Goal: Information Seeking & Learning: Learn about a topic

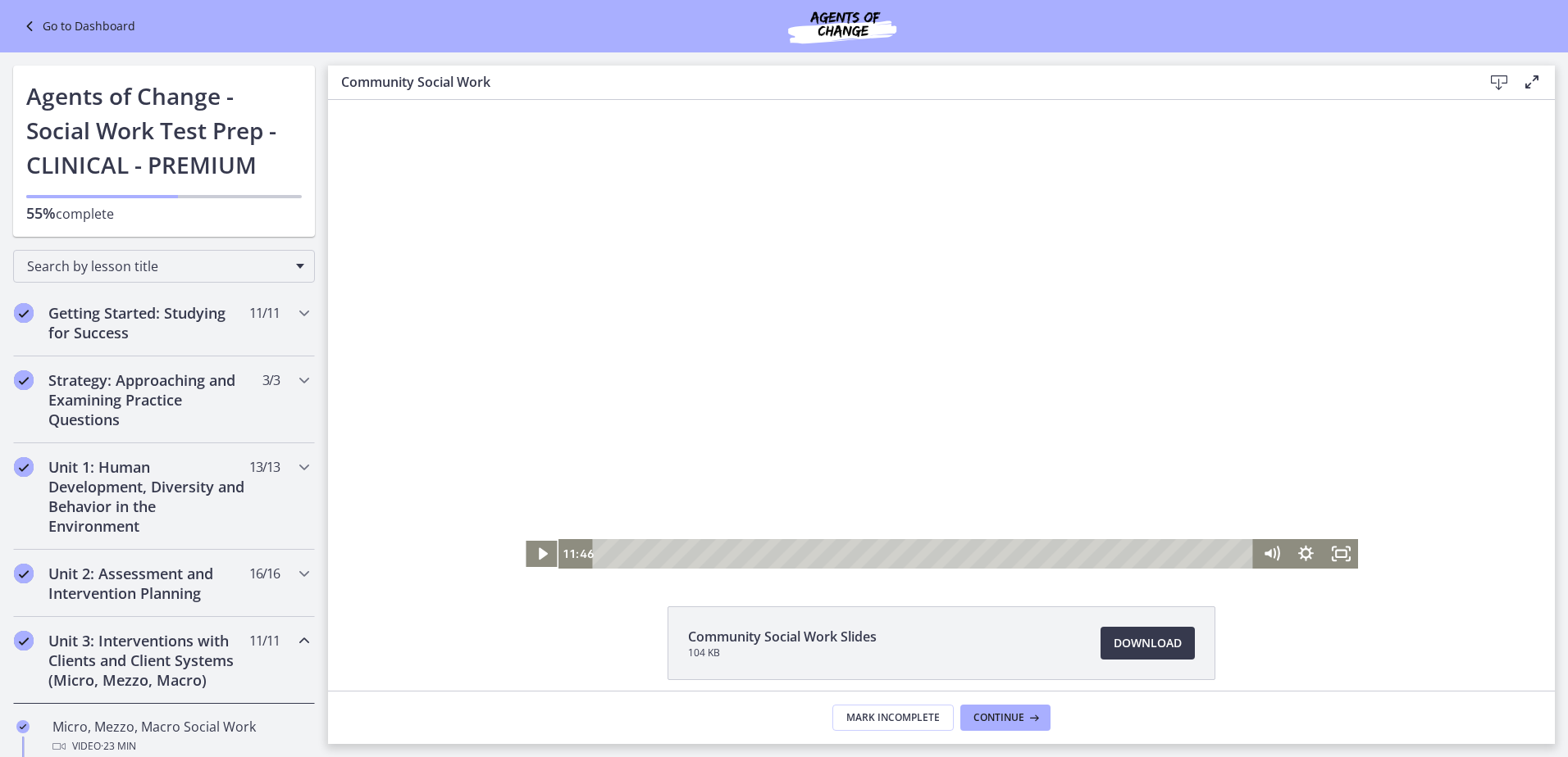
scroll to position [492, 0]
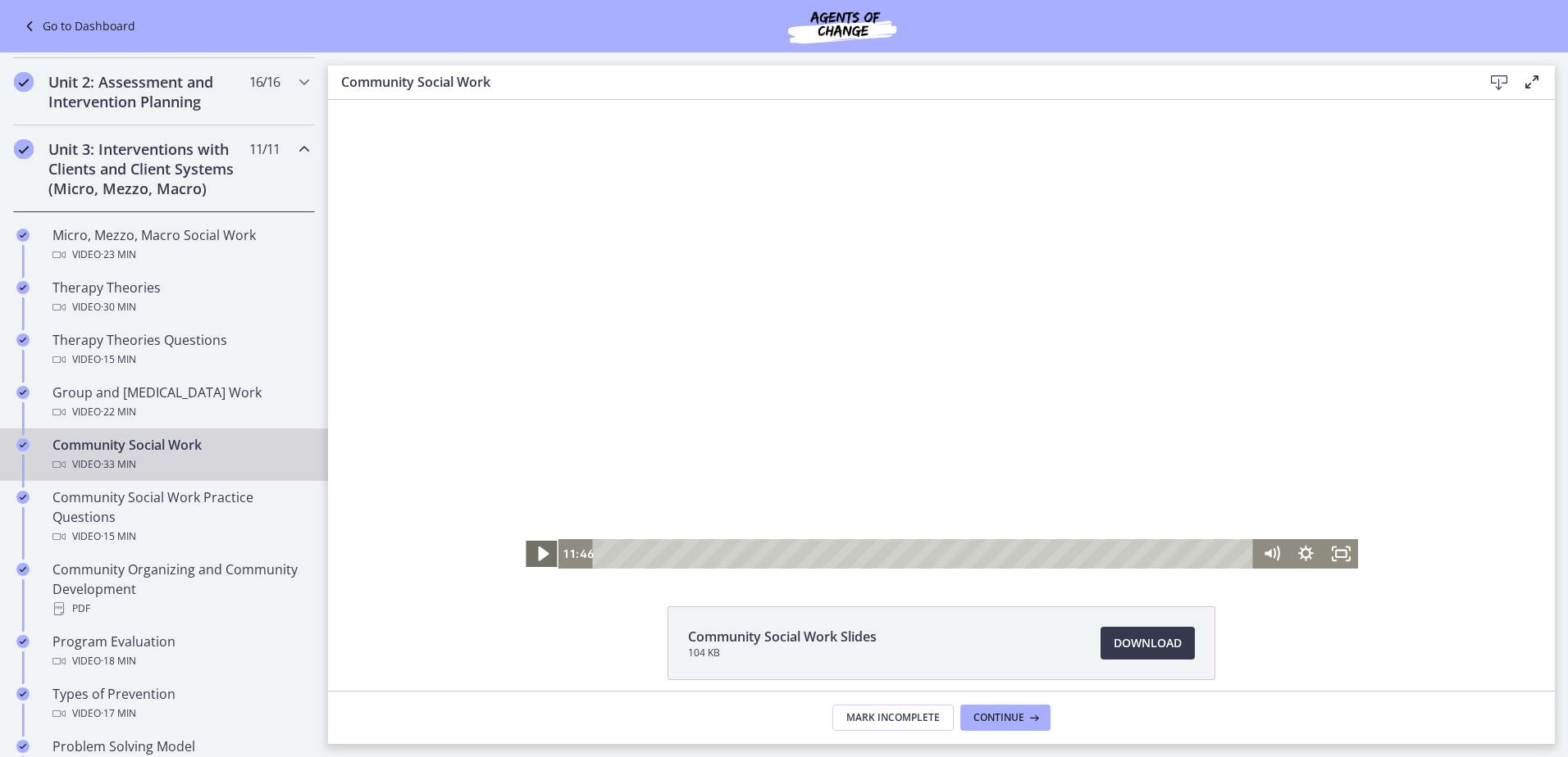
click at [538, 555] on icon "Play Video" at bounding box center [543, 554] width 11 height 15
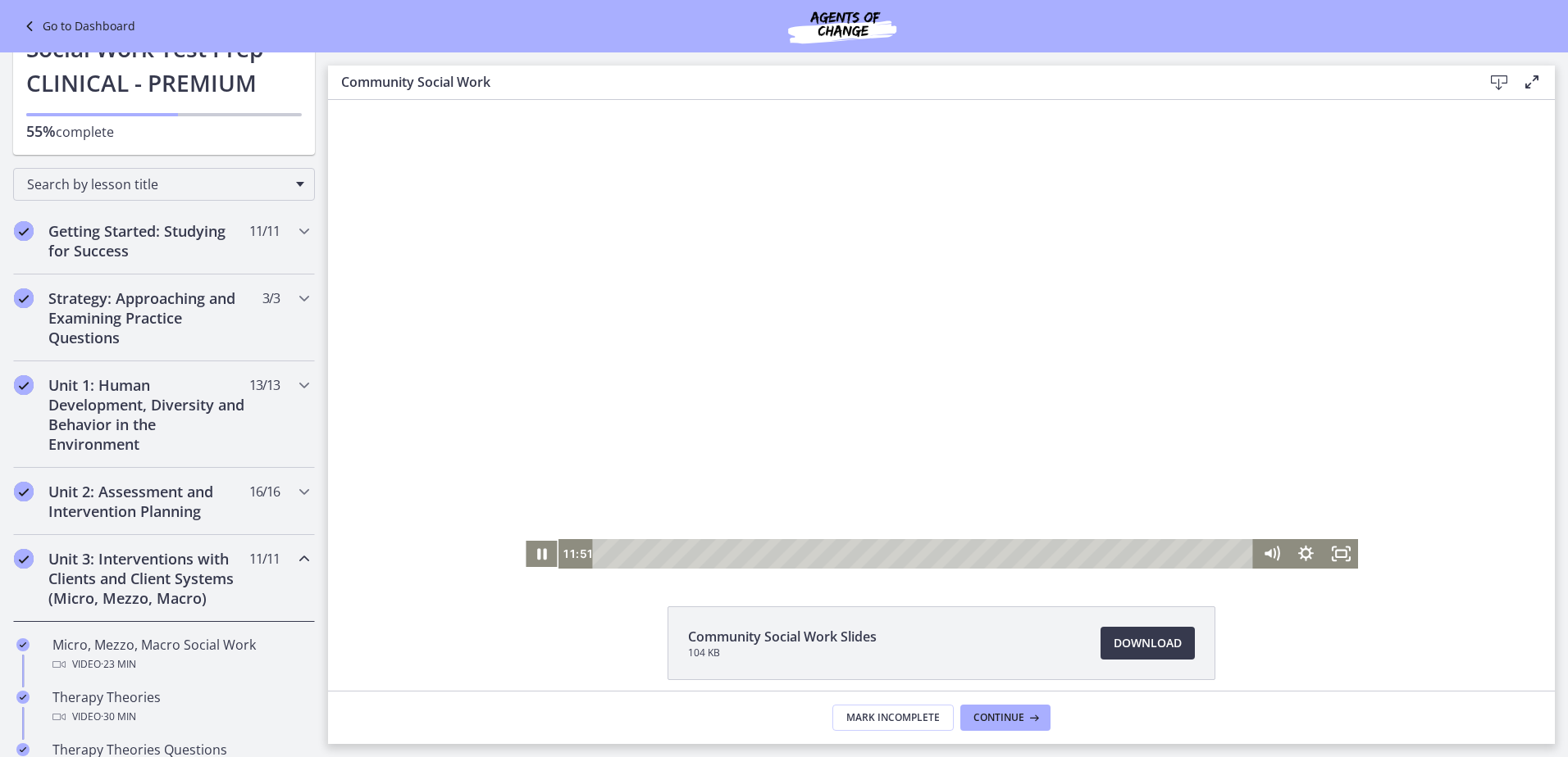
scroll to position [0, 0]
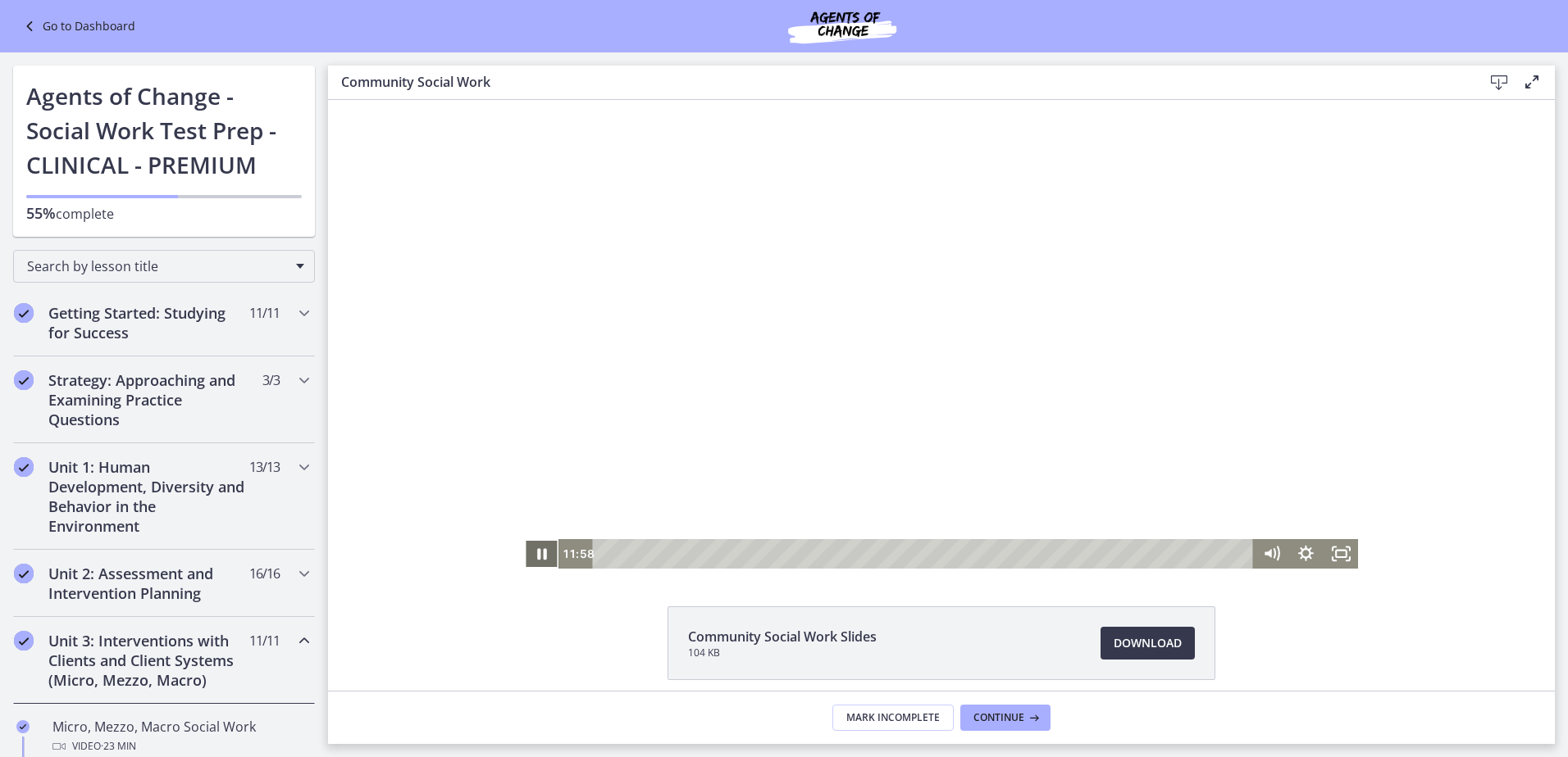
click at [538, 555] on icon "Pause" at bounding box center [543, 555] width 10 height 12
click at [294, 316] on icon "Chapters" at bounding box center [303, 312] width 19 height 19
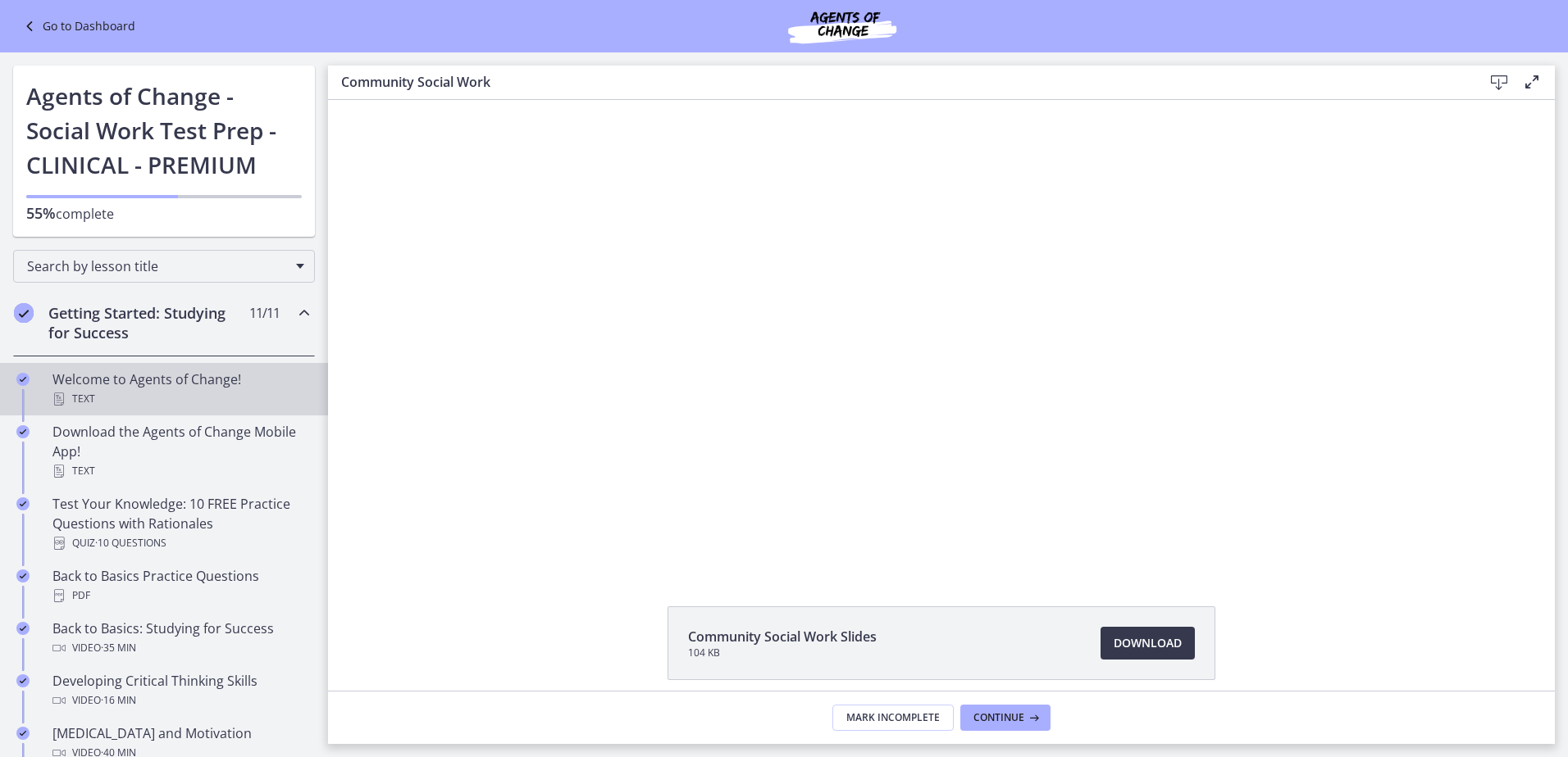
click at [146, 380] on div "Welcome to Agents of Change! Text" at bounding box center [180, 389] width 256 height 40
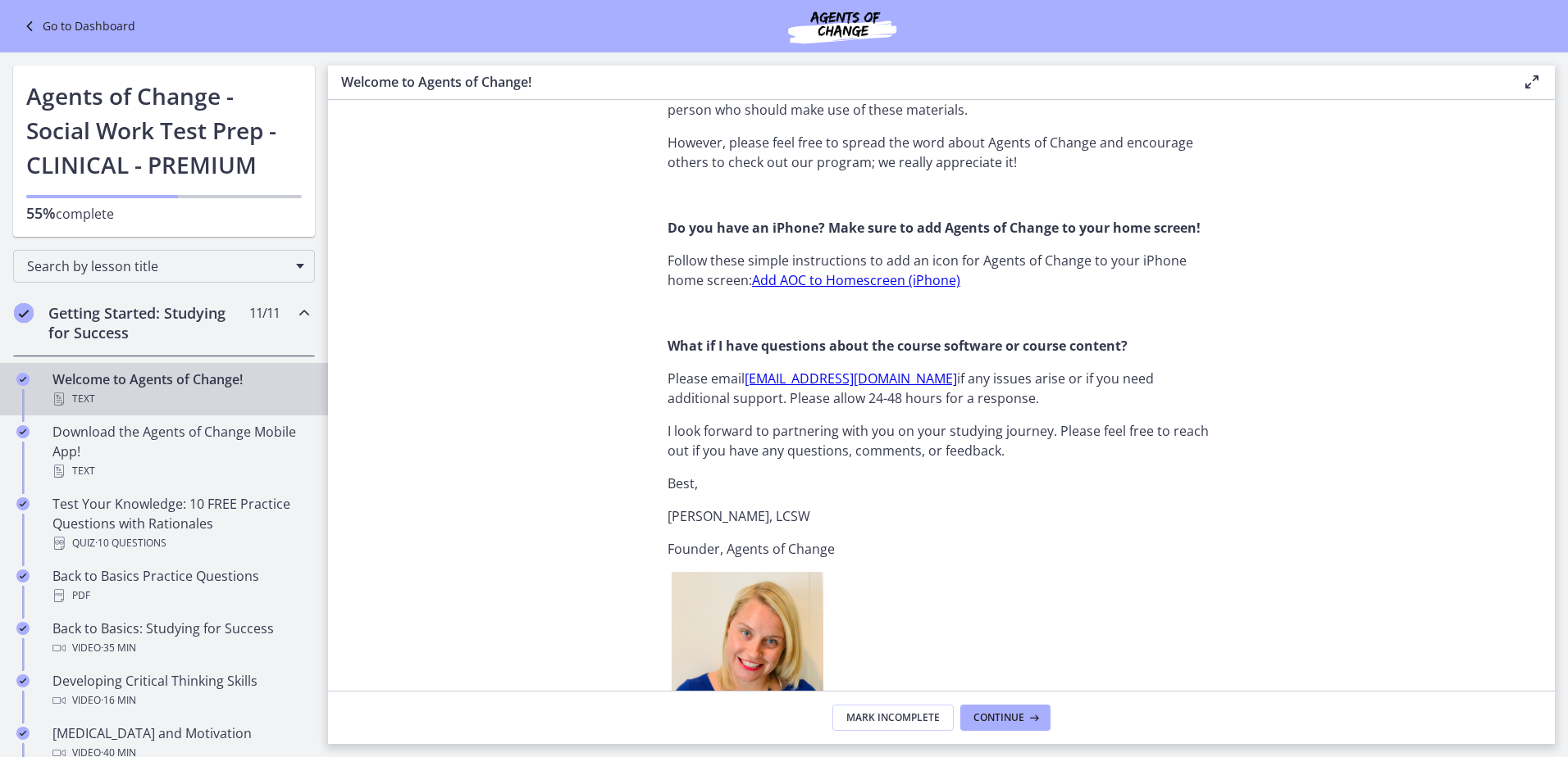
scroll to position [1639, 0]
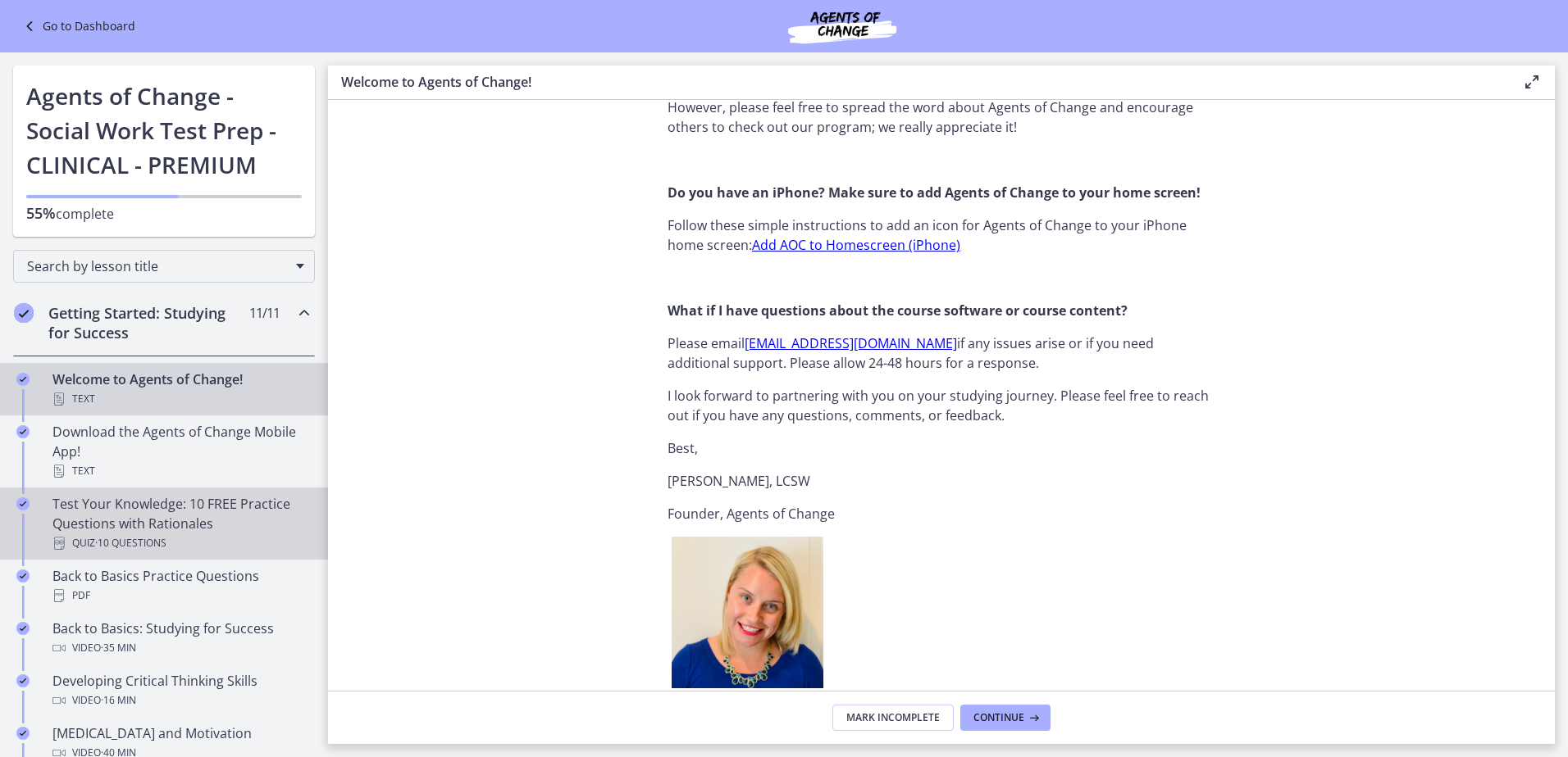
click at [170, 520] on div "Test Your Knowledge: 10 FREE Practice Questions with Rationales Quiz · 10 Quest…" at bounding box center [180, 524] width 256 height 59
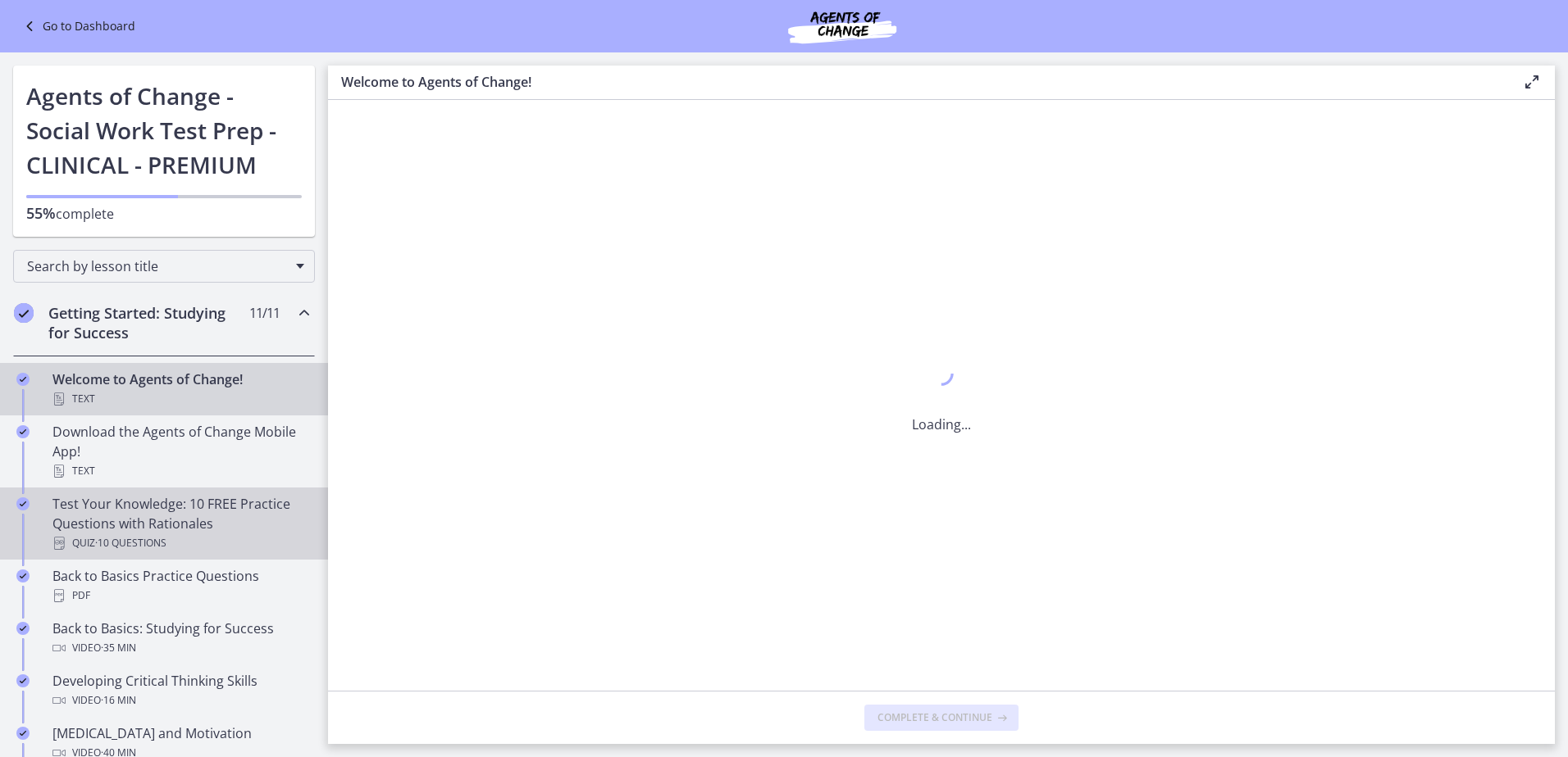
scroll to position [0, 0]
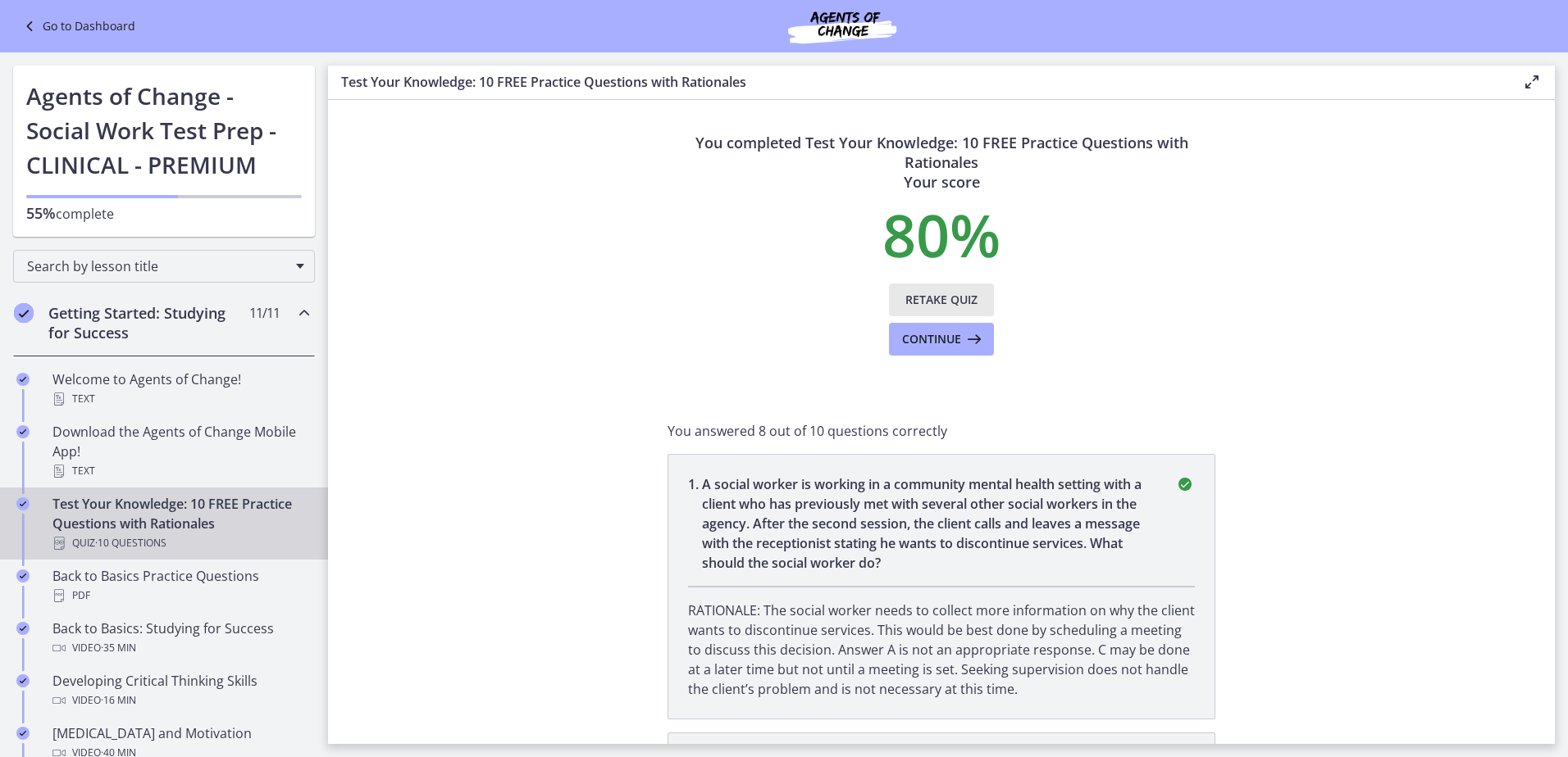
click at [955, 300] on span "Retake Quiz" at bounding box center [942, 300] width 72 height 19
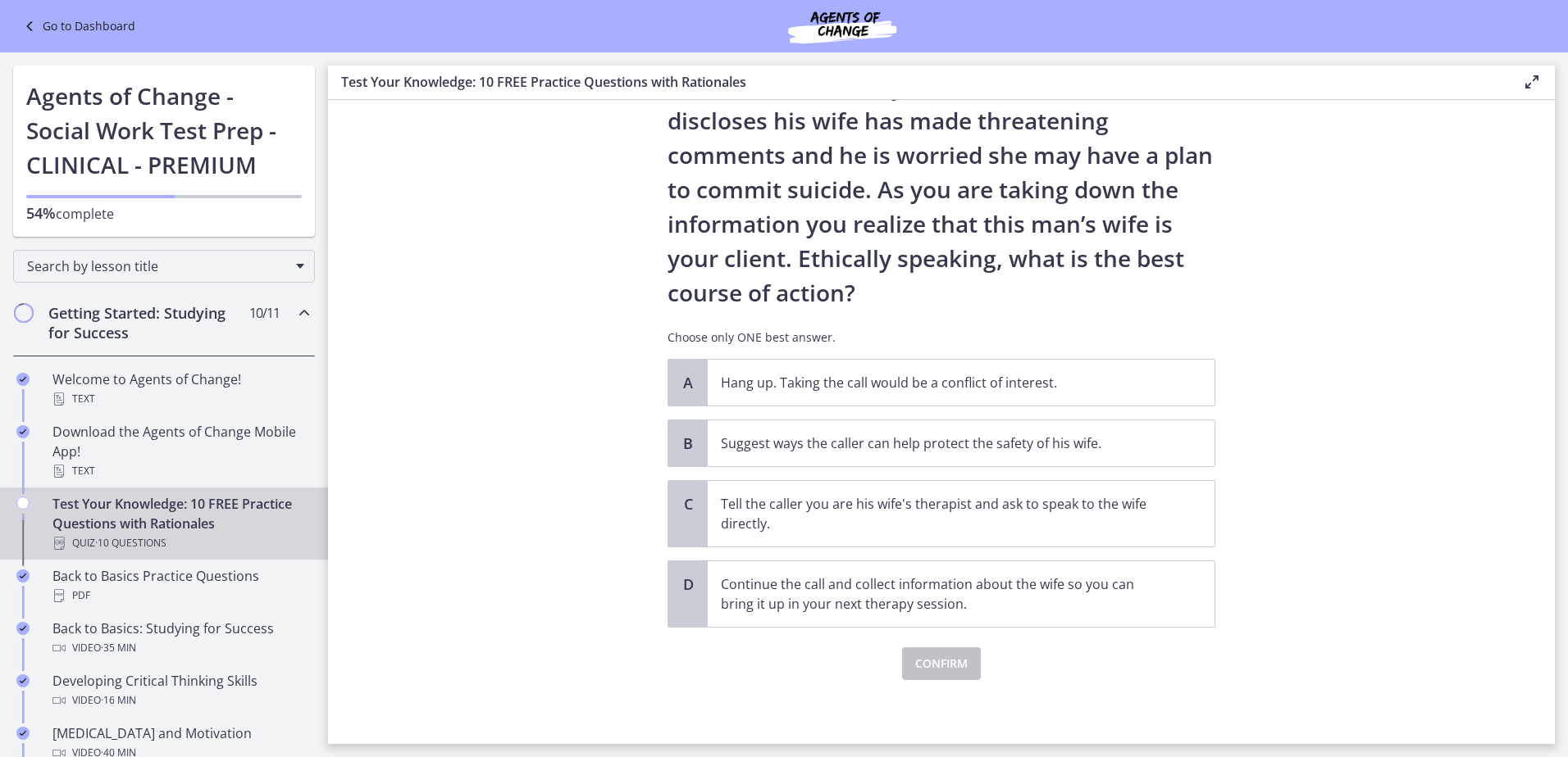
scroll to position [120, 0]
click at [876, 440] on p "Suggest ways the caller can help protect the safety of his wife." at bounding box center [945, 441] width 448 height 19
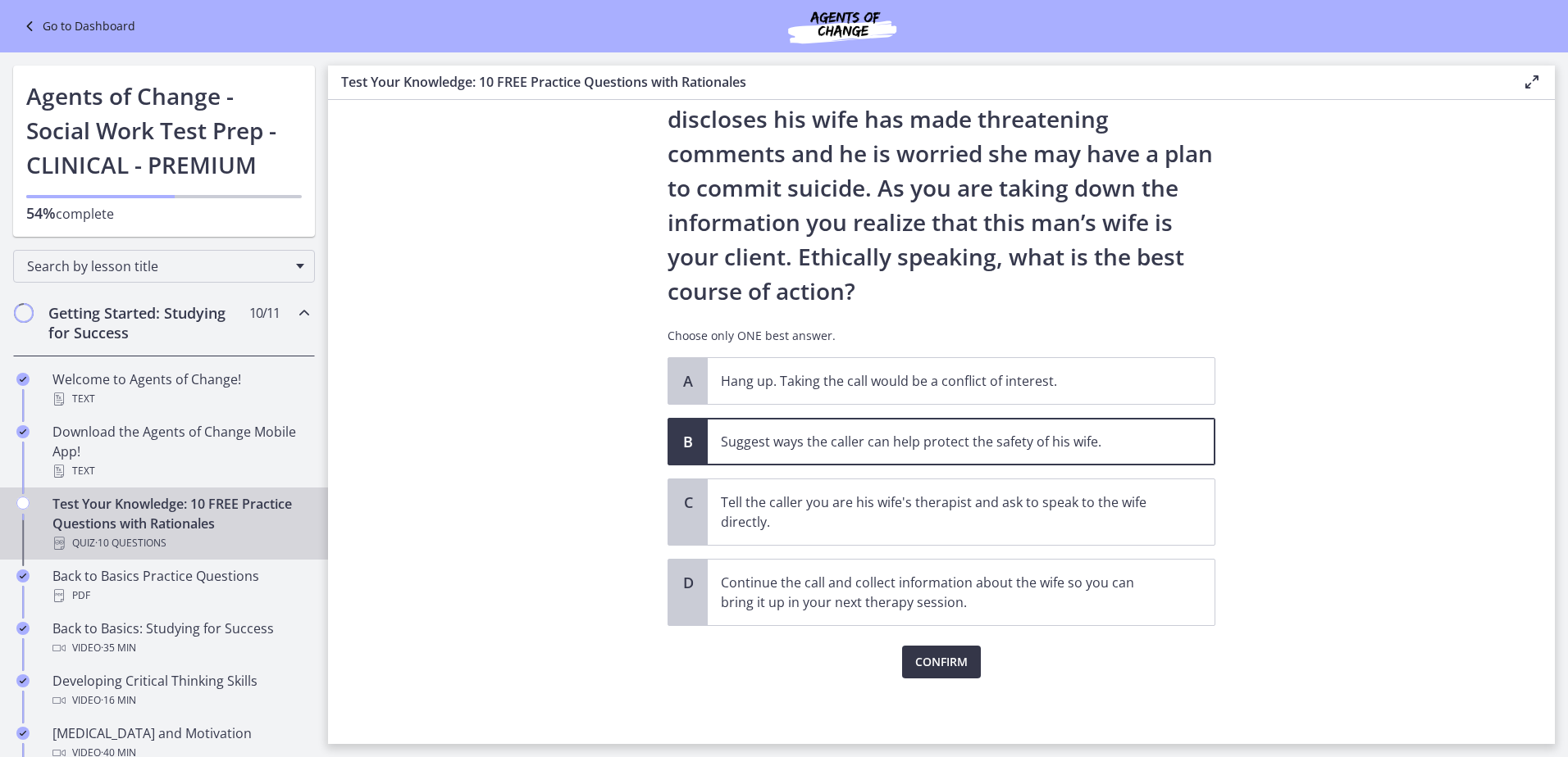
click at [947, 675] on button "Confirm" at bounding box center [941, 662] width 78 height 33
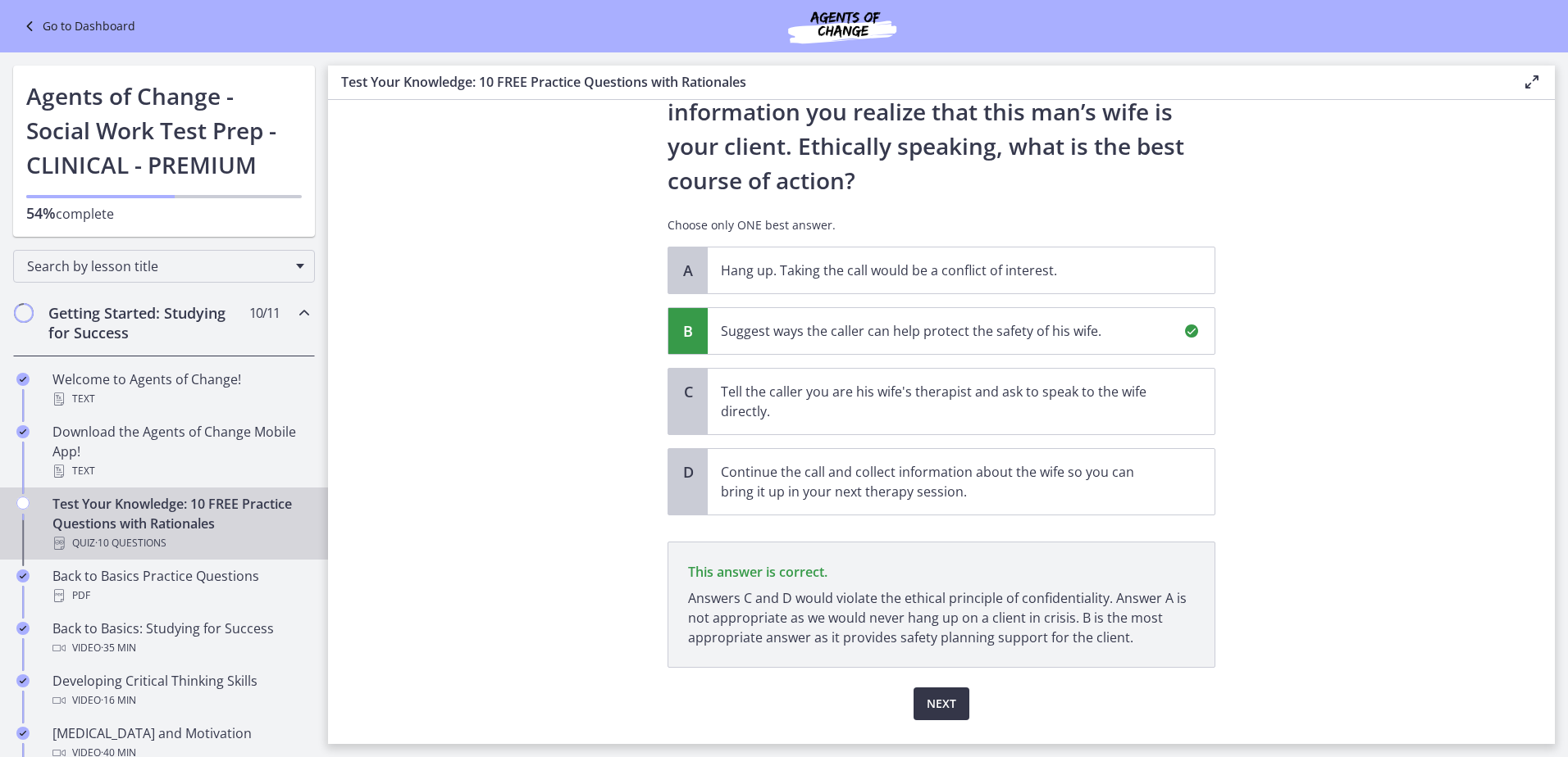
scroll to position [272, 0]
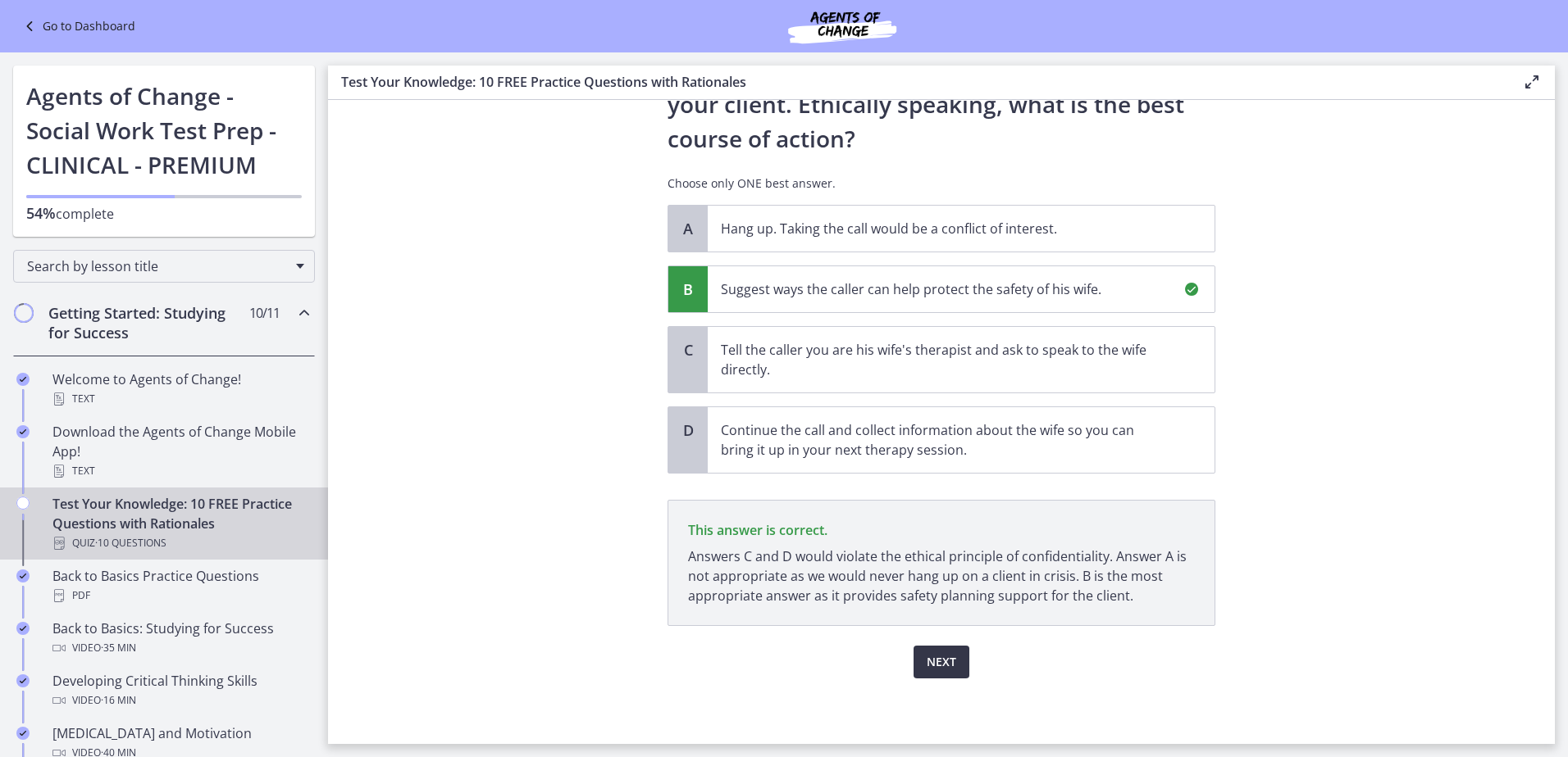
click at [927, 663] on span "Next" at bounding box center [941, 662] width 29 height 19
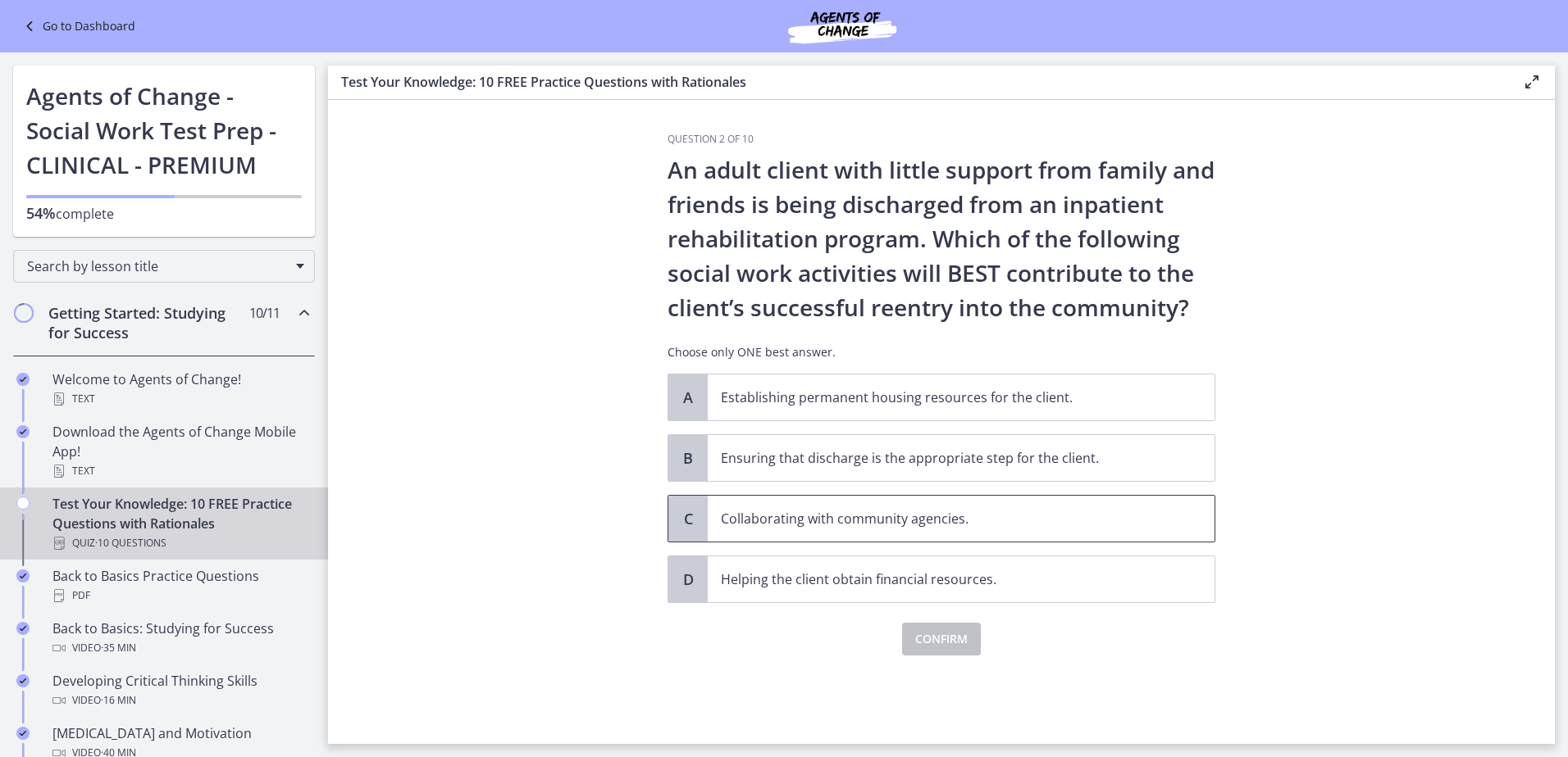
click at [880, 526] on p "Collaborating with community agencies." at bounding box center [945, 519] width 448 height 19
click at [940, 647] on span "Confirm" at bounding box center [941, 639] width 52 height 19
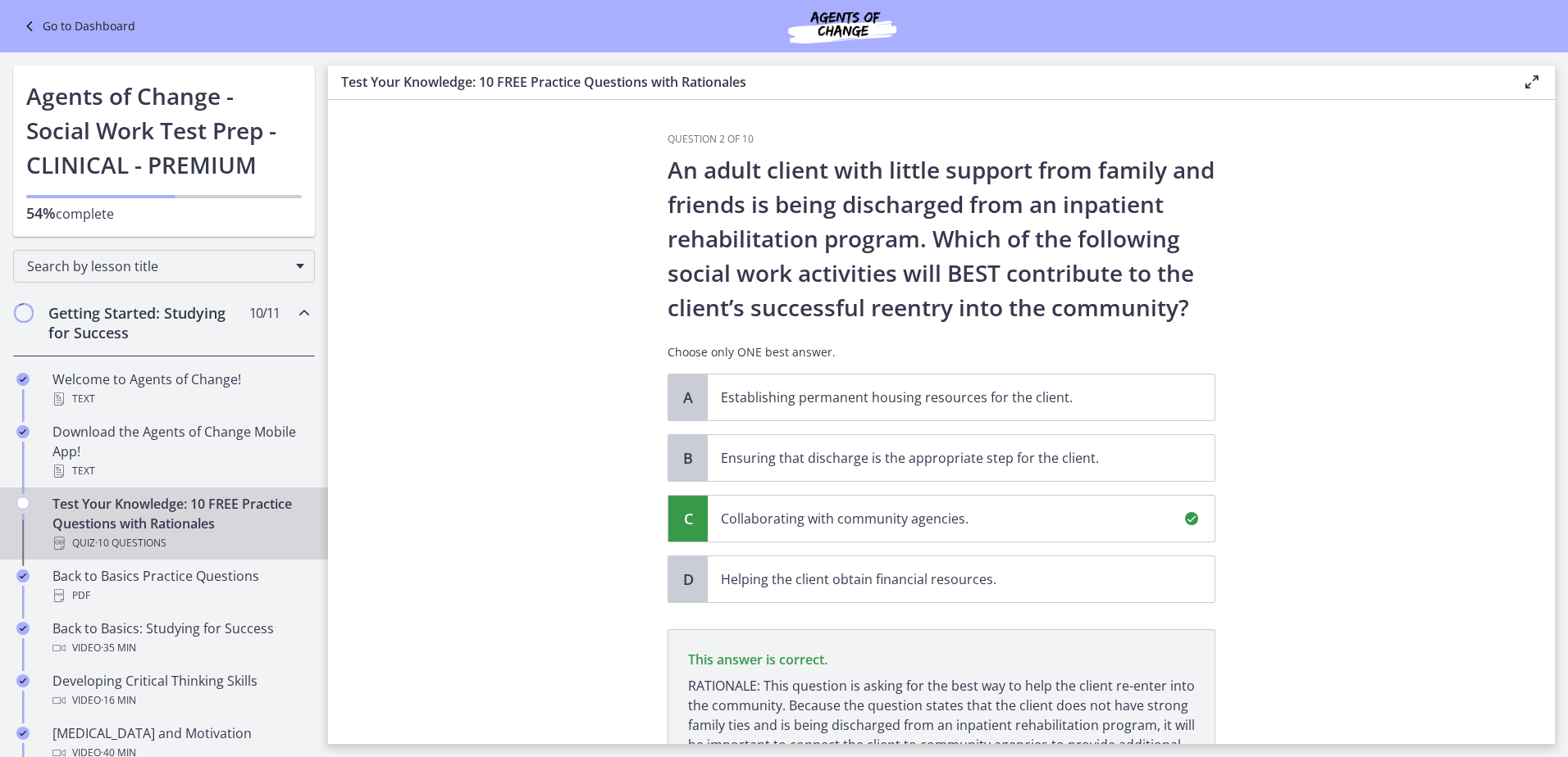
scroll to position [169, 0]
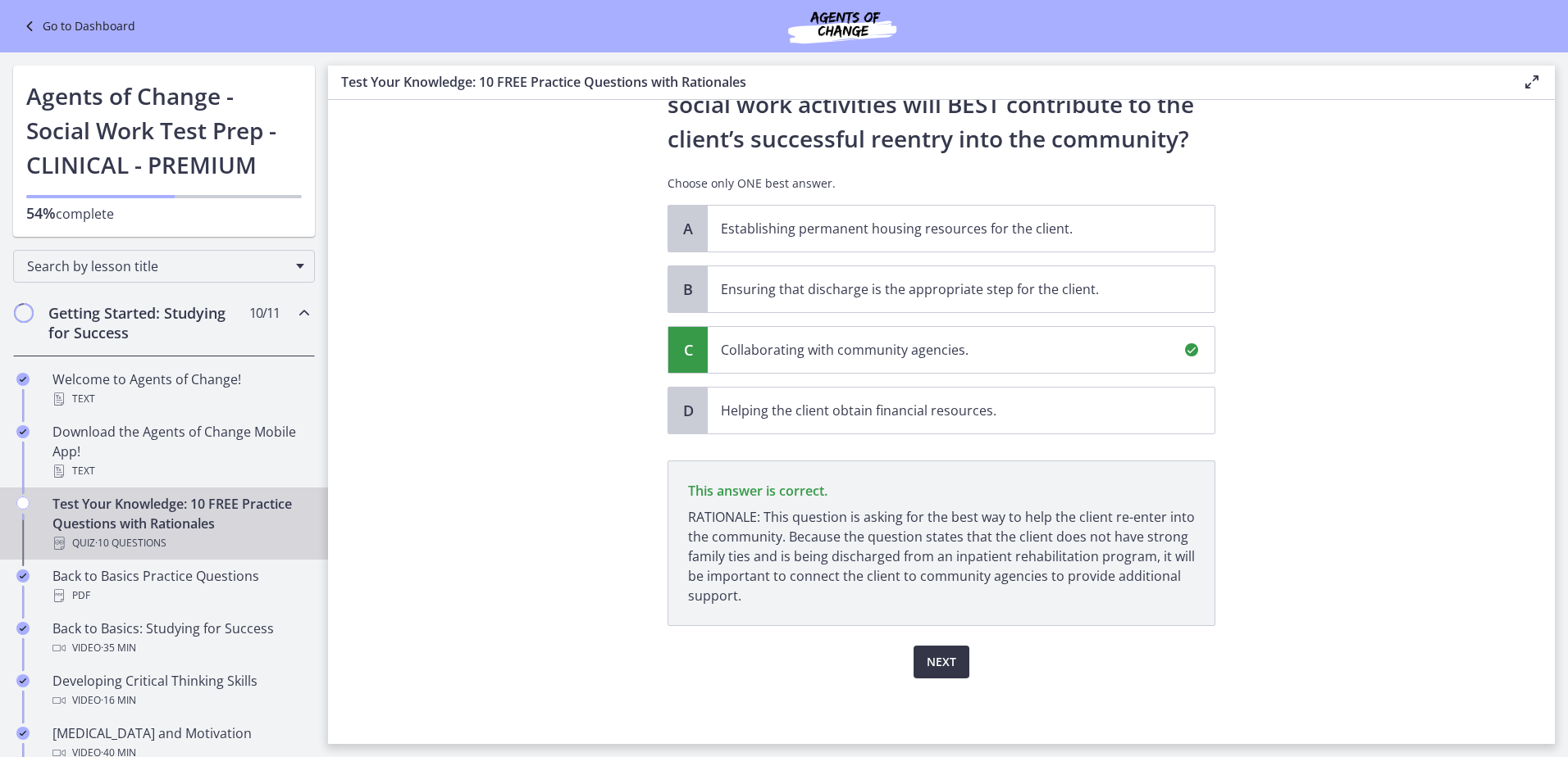
click at [927, 663] on span "Next" at bounding box center [941, 662] width 29 height 19
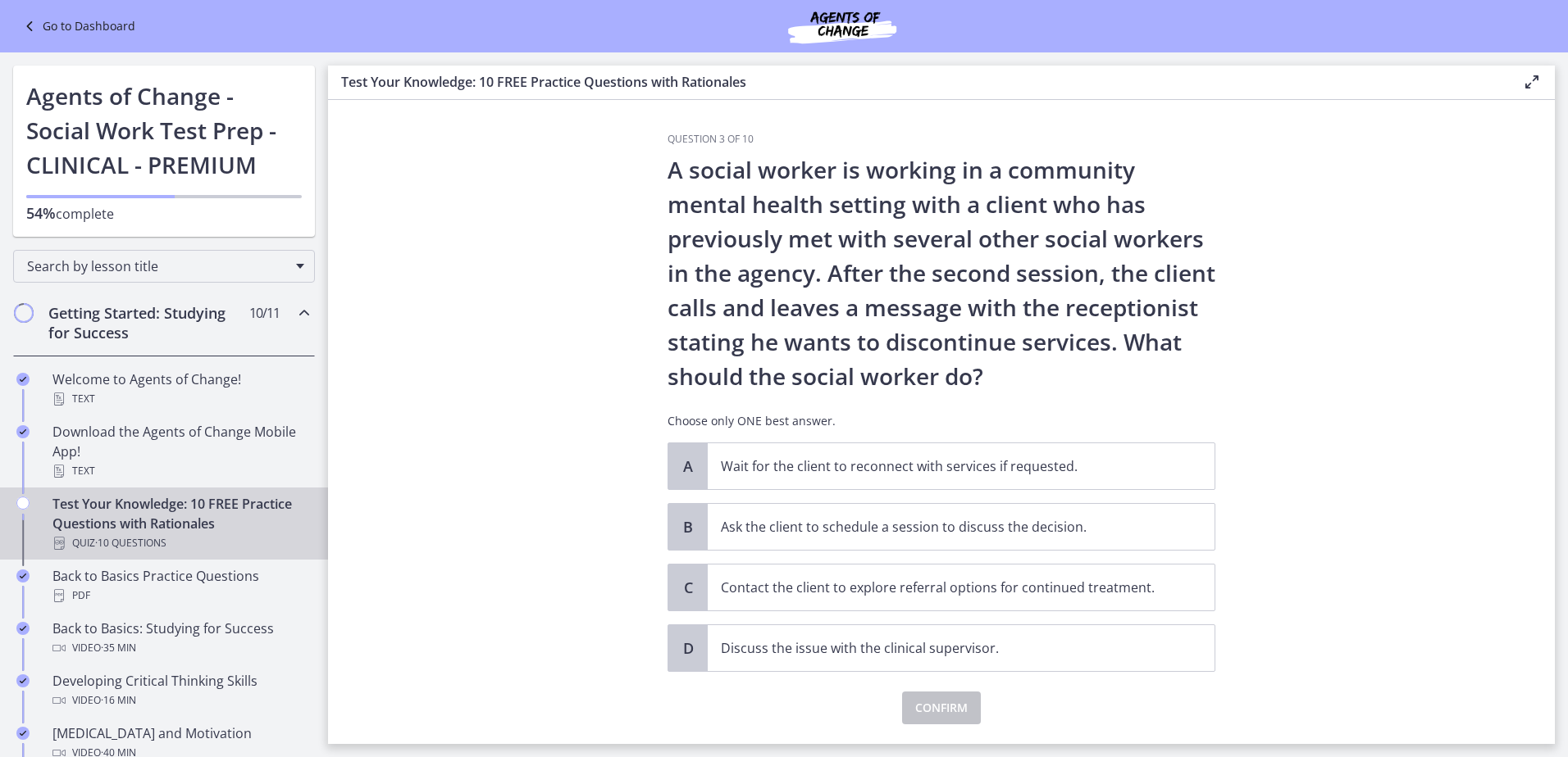
scroll to position [46, 0]
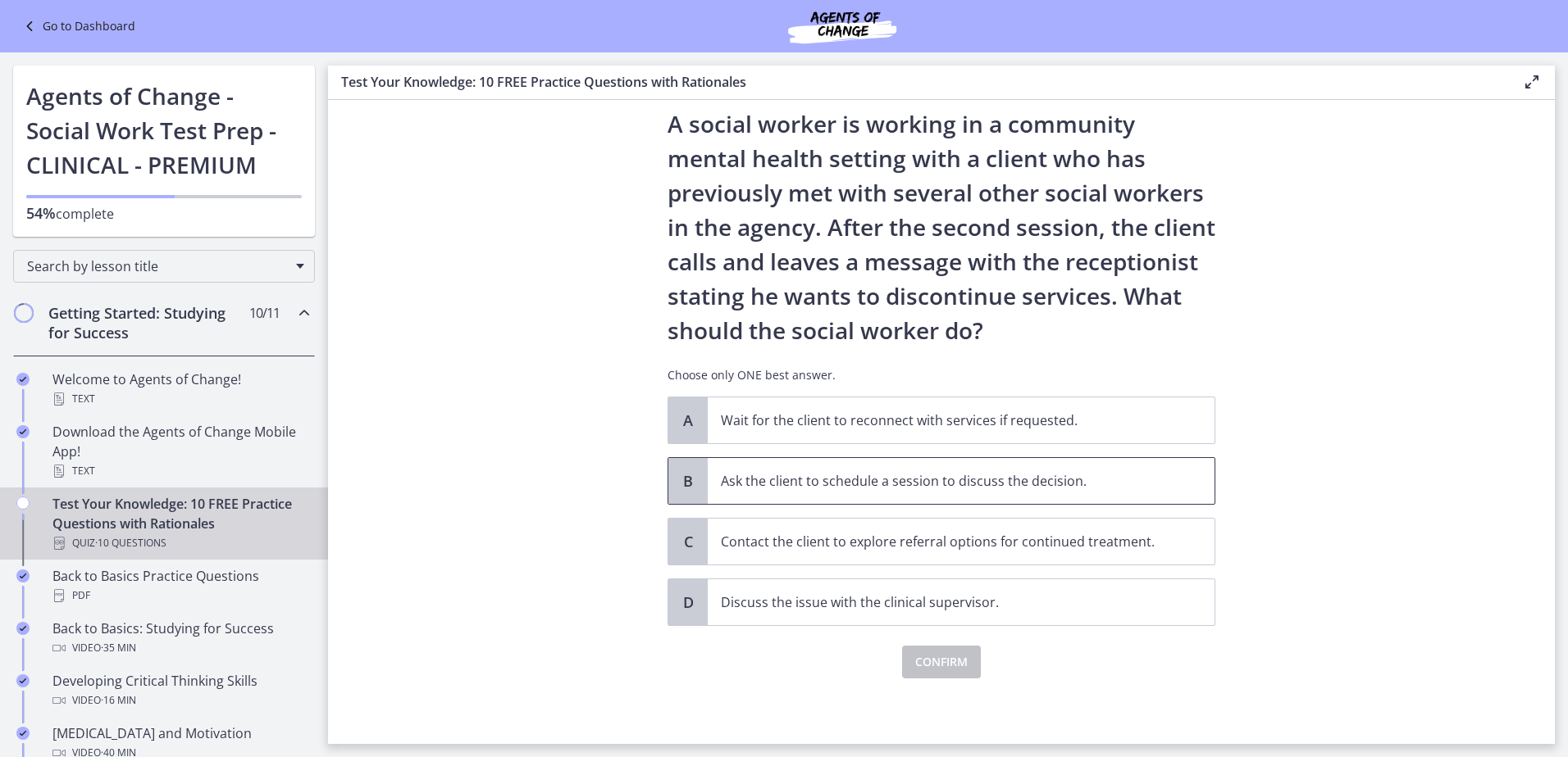
click at [966, 488] on p "Ask the client to schedule a session to discuss the decision." at bounding box center [945, 481] width 448 height 19
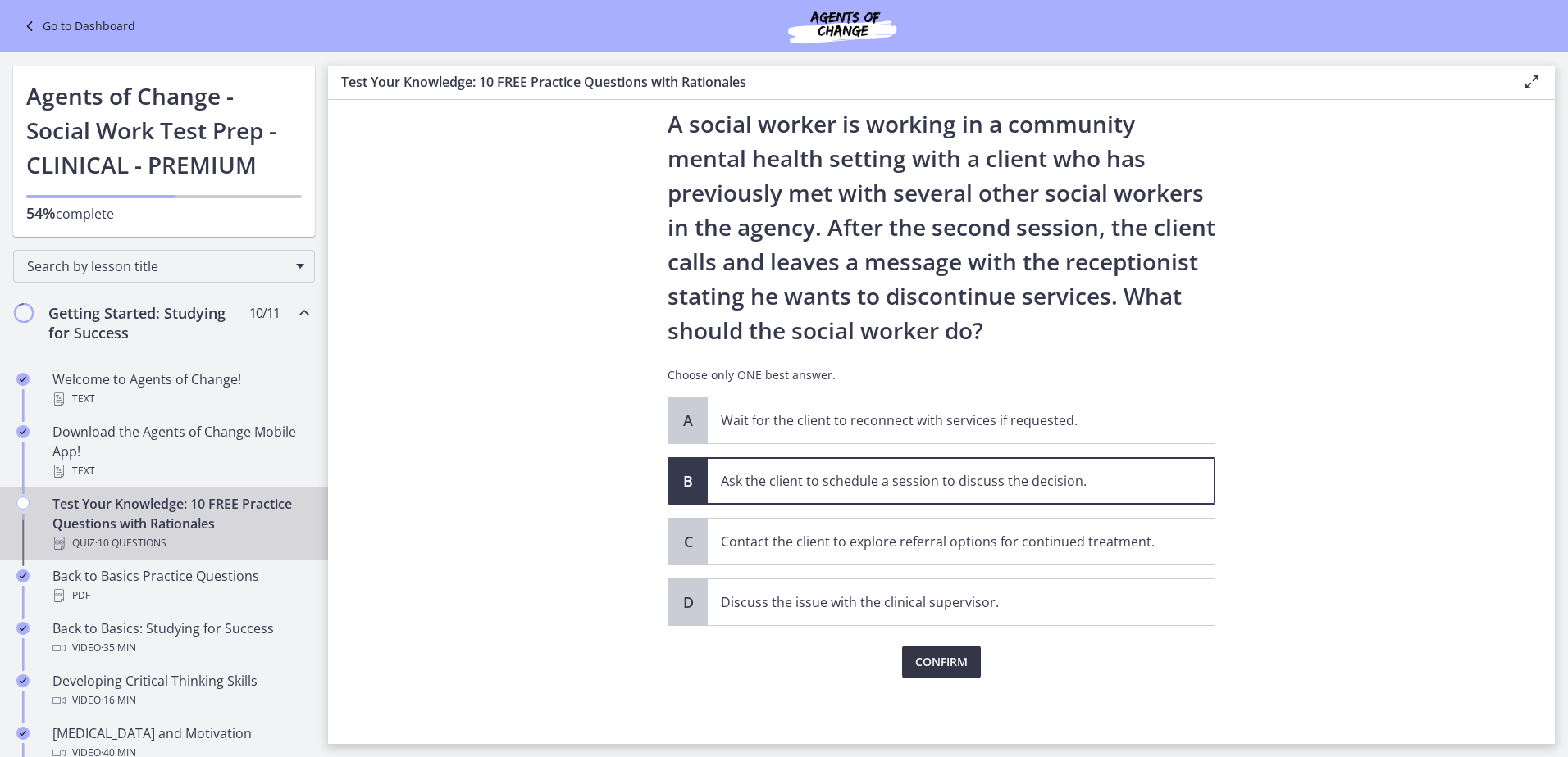
click at [915, 660] on span "Confirm" at bounding box center [941, 662] width 52 height 19
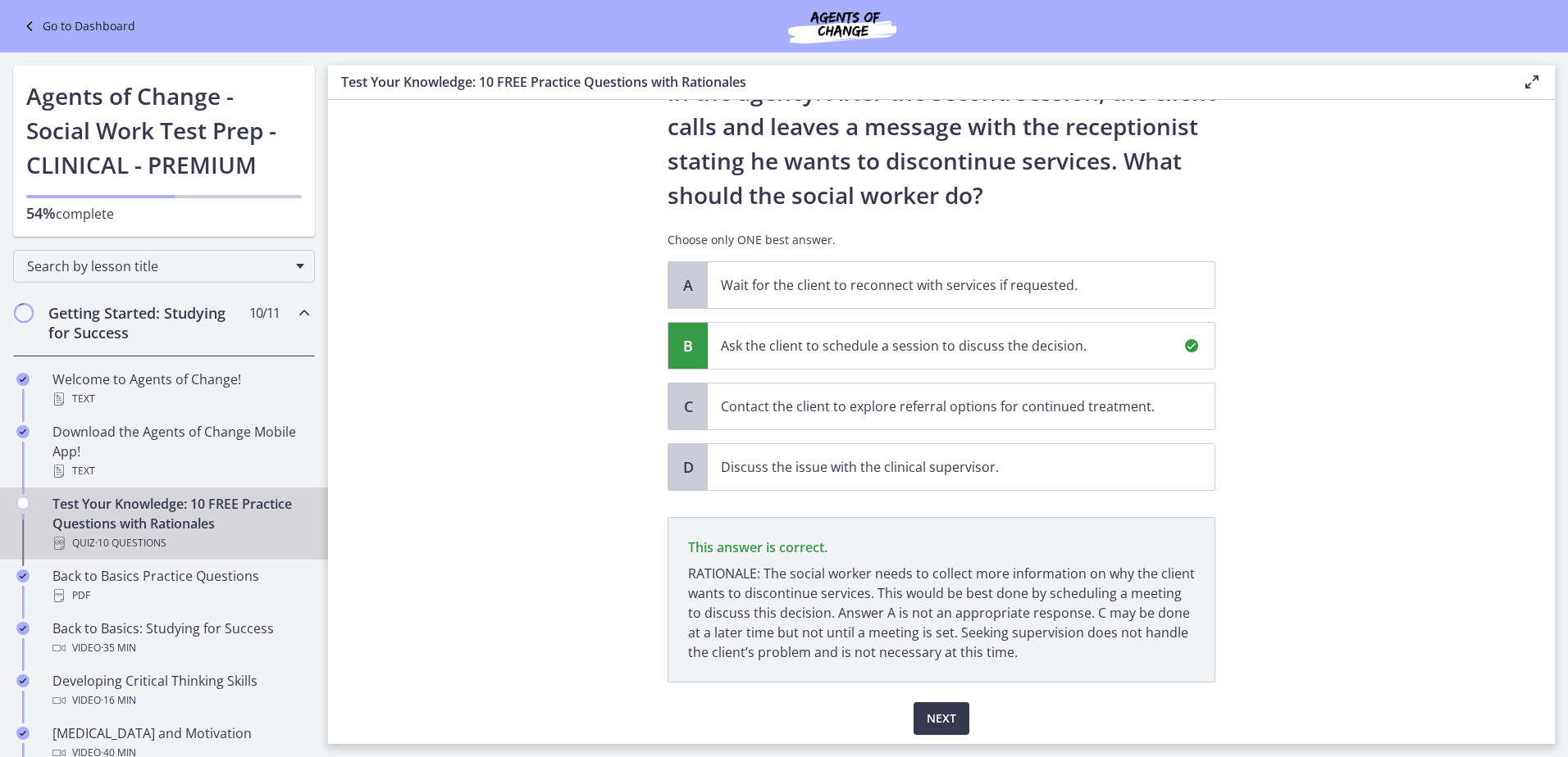
scroll to position [237, 0]
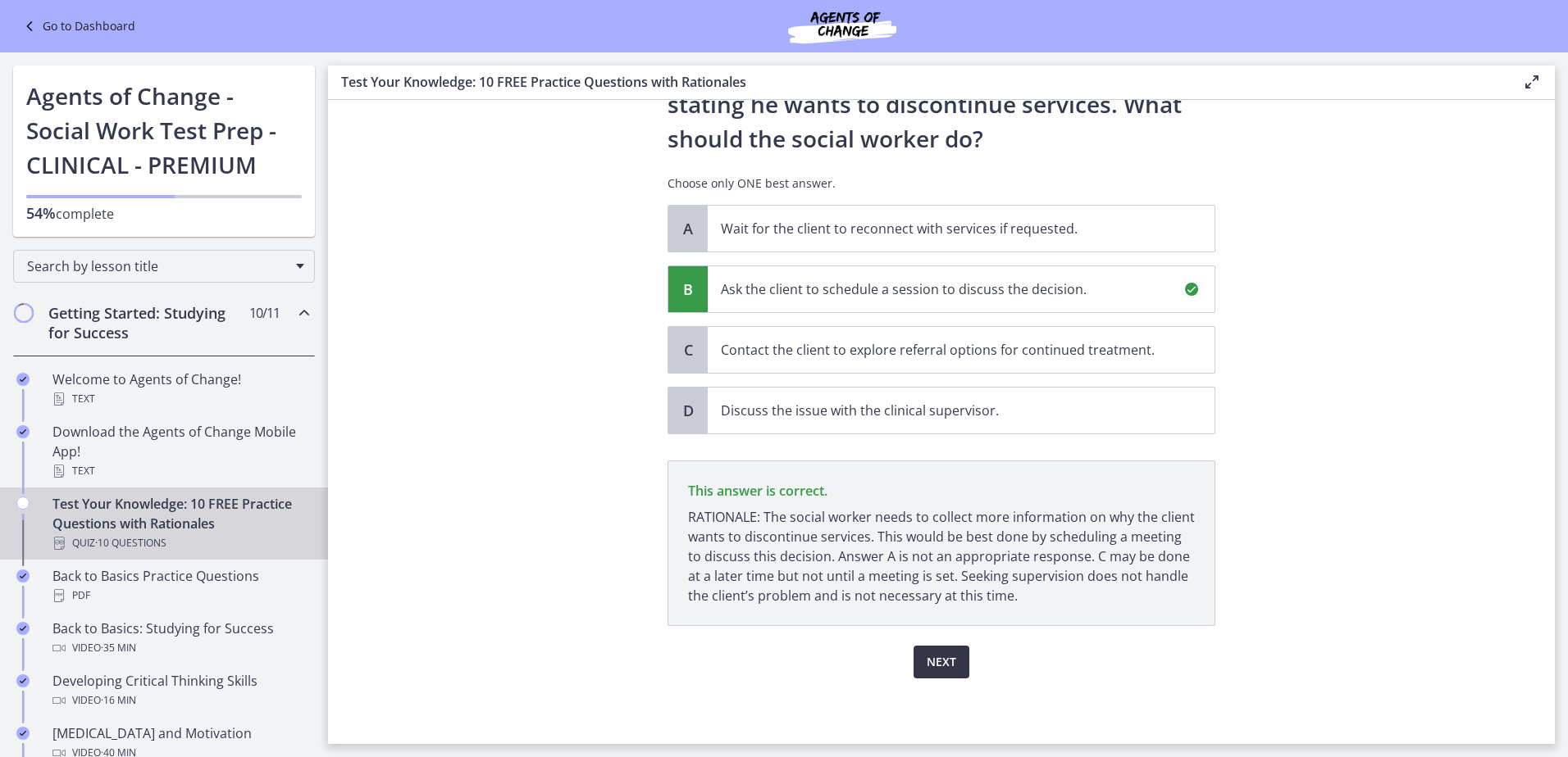
click at [917, 663] on button "Next" at bounding box center [941, 662] width 56 height 33
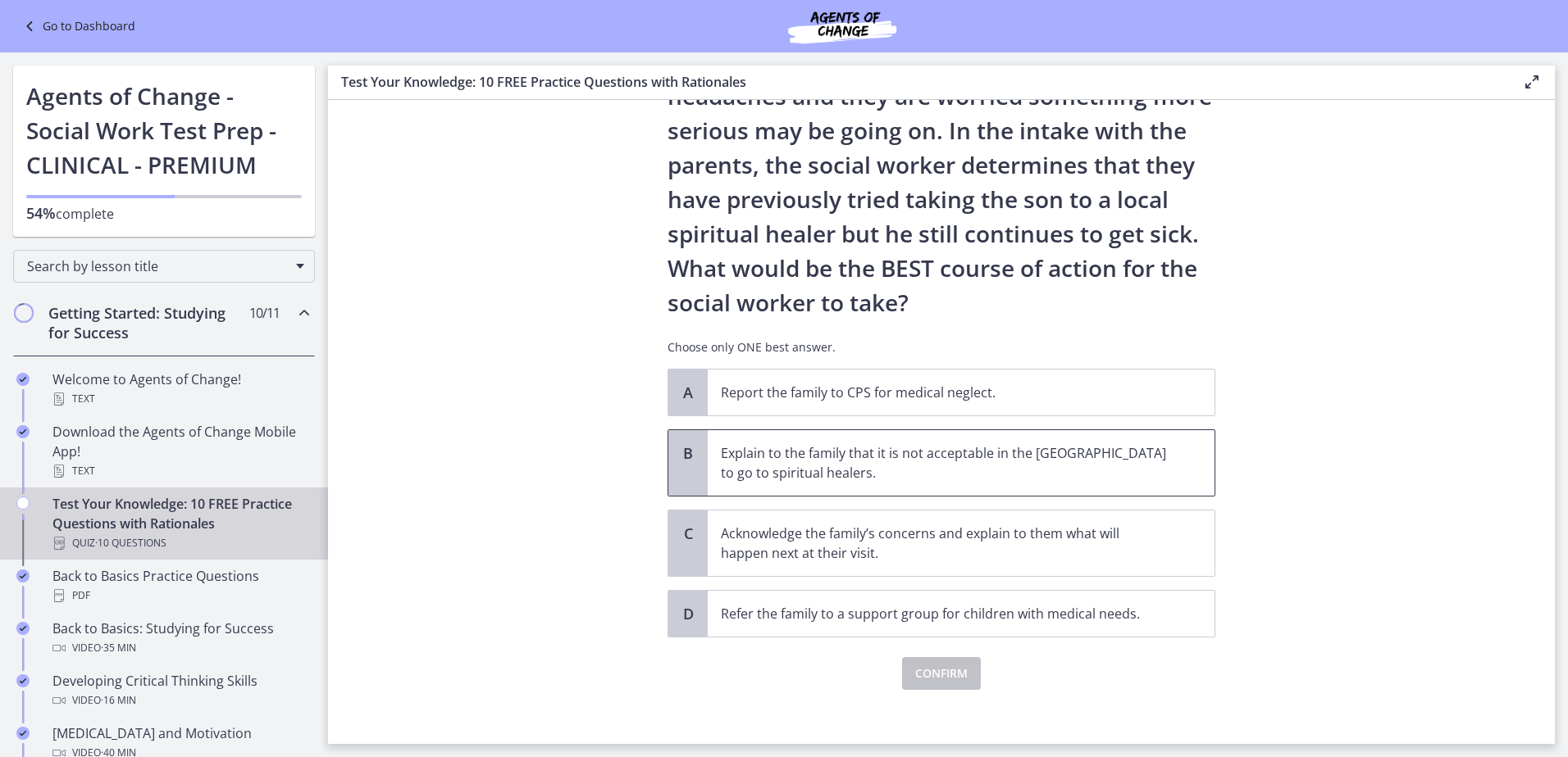
scroll to position [223, 0]
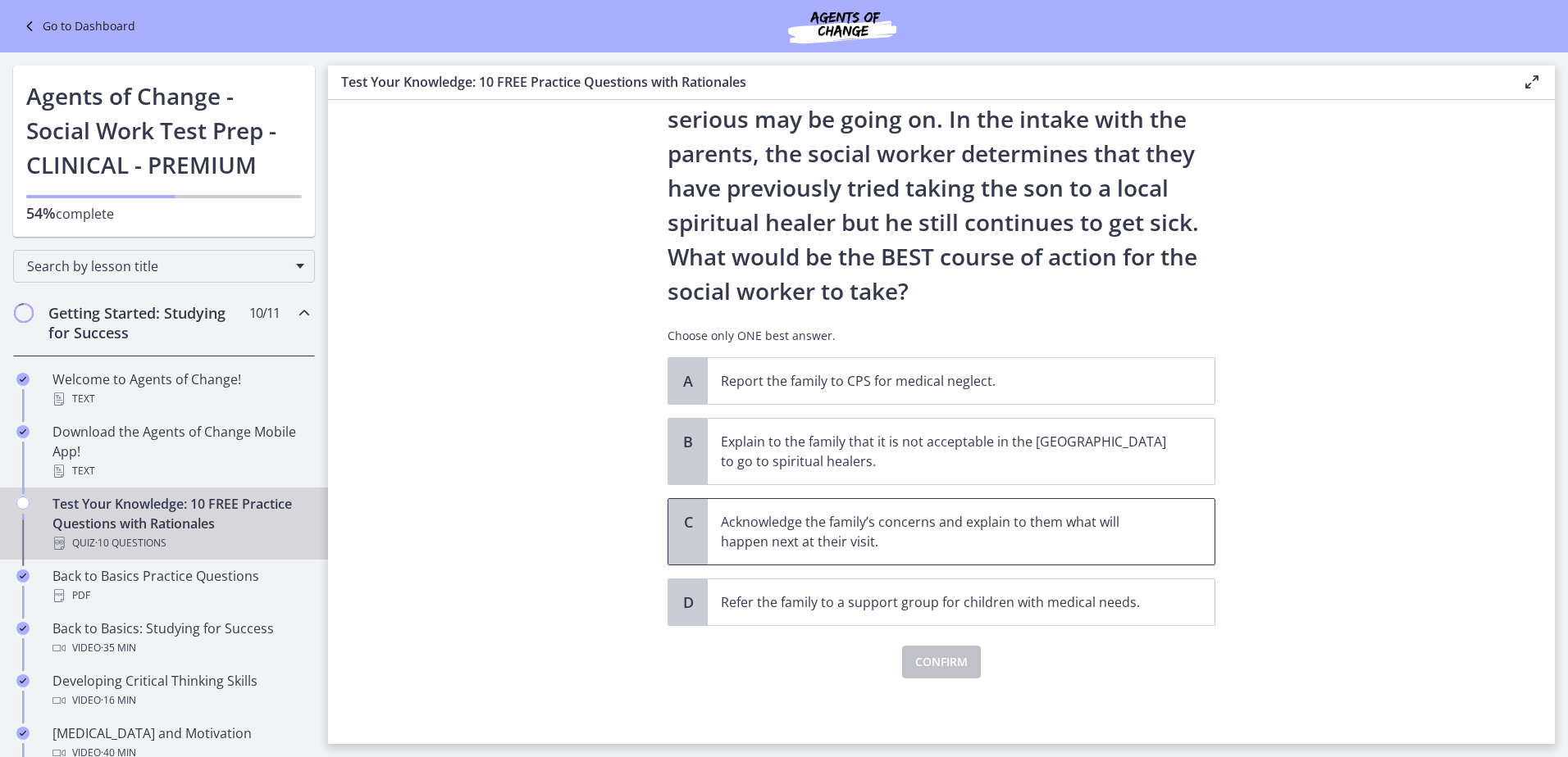
click at [880, 546] on p "Acknowledge the family’s concerns and explain to them what will happen next at …" at bounding box center [945, 531] width 448 height 40
click at [918, 660] on span "Confirm" at bounding box center [941, 662] width 52 height 19
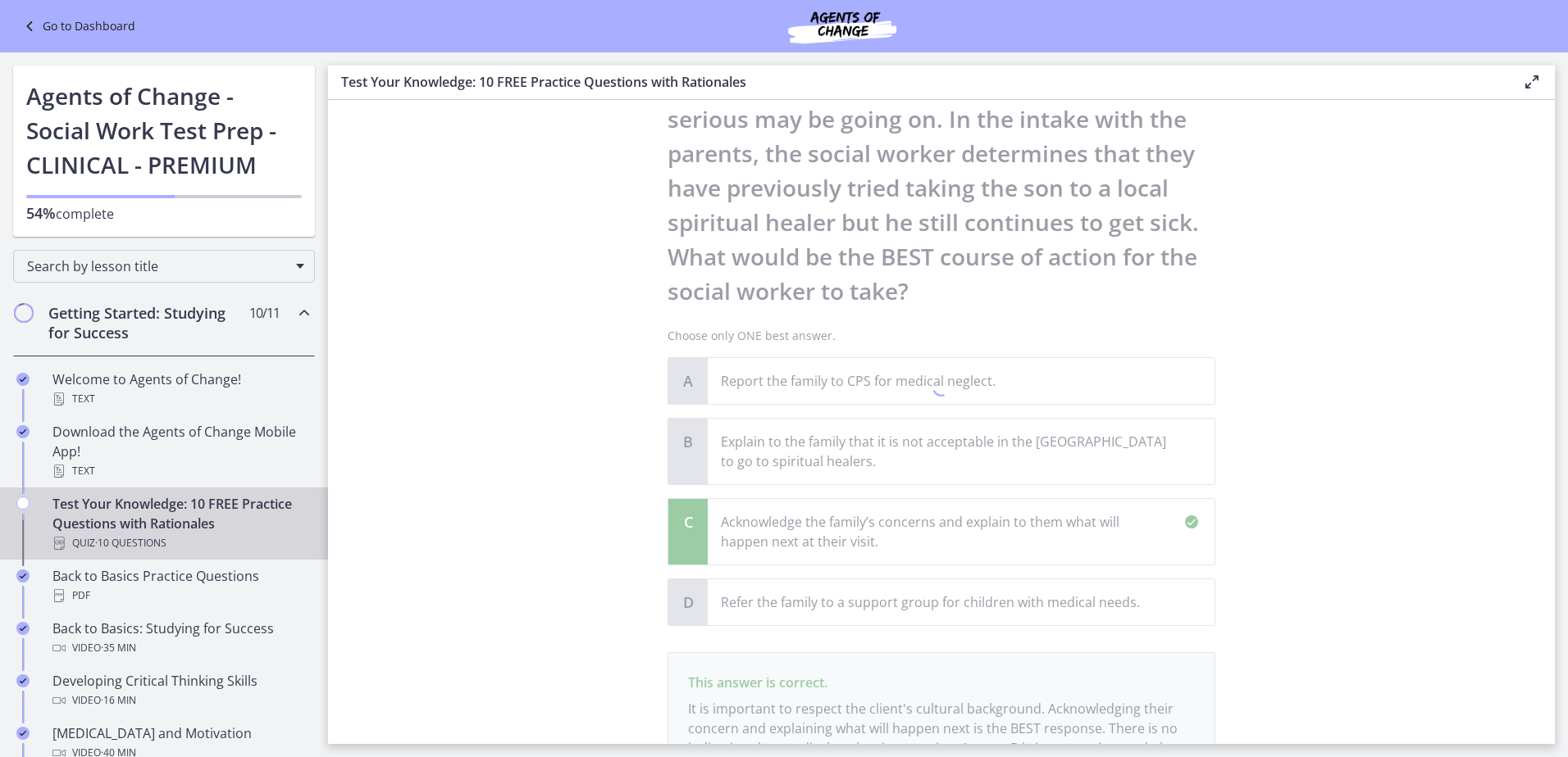
scroll to position [415, 0]
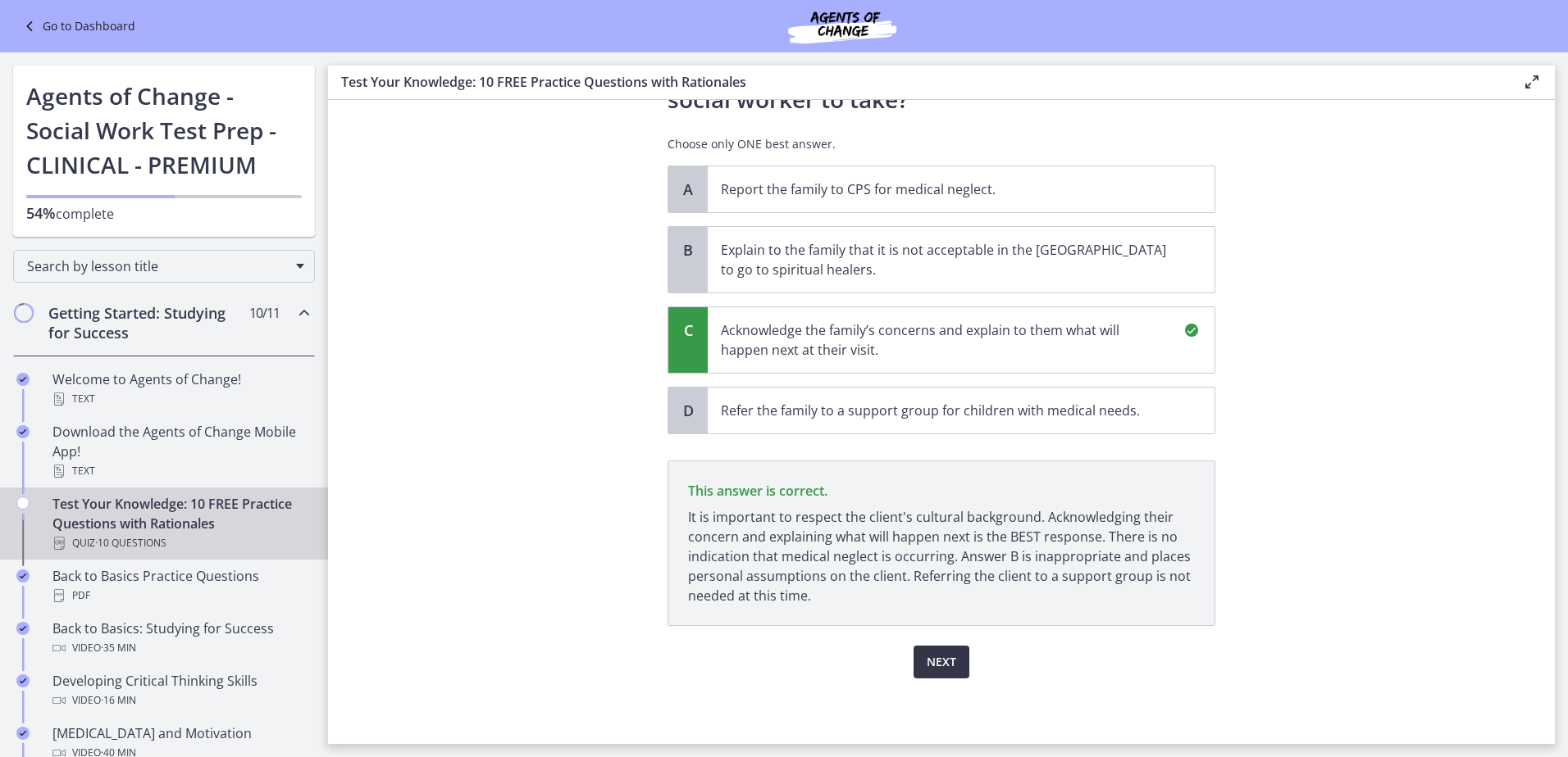
click at [940, 664] on span "Next" at bounding box center [941, 662] width 29 height 19
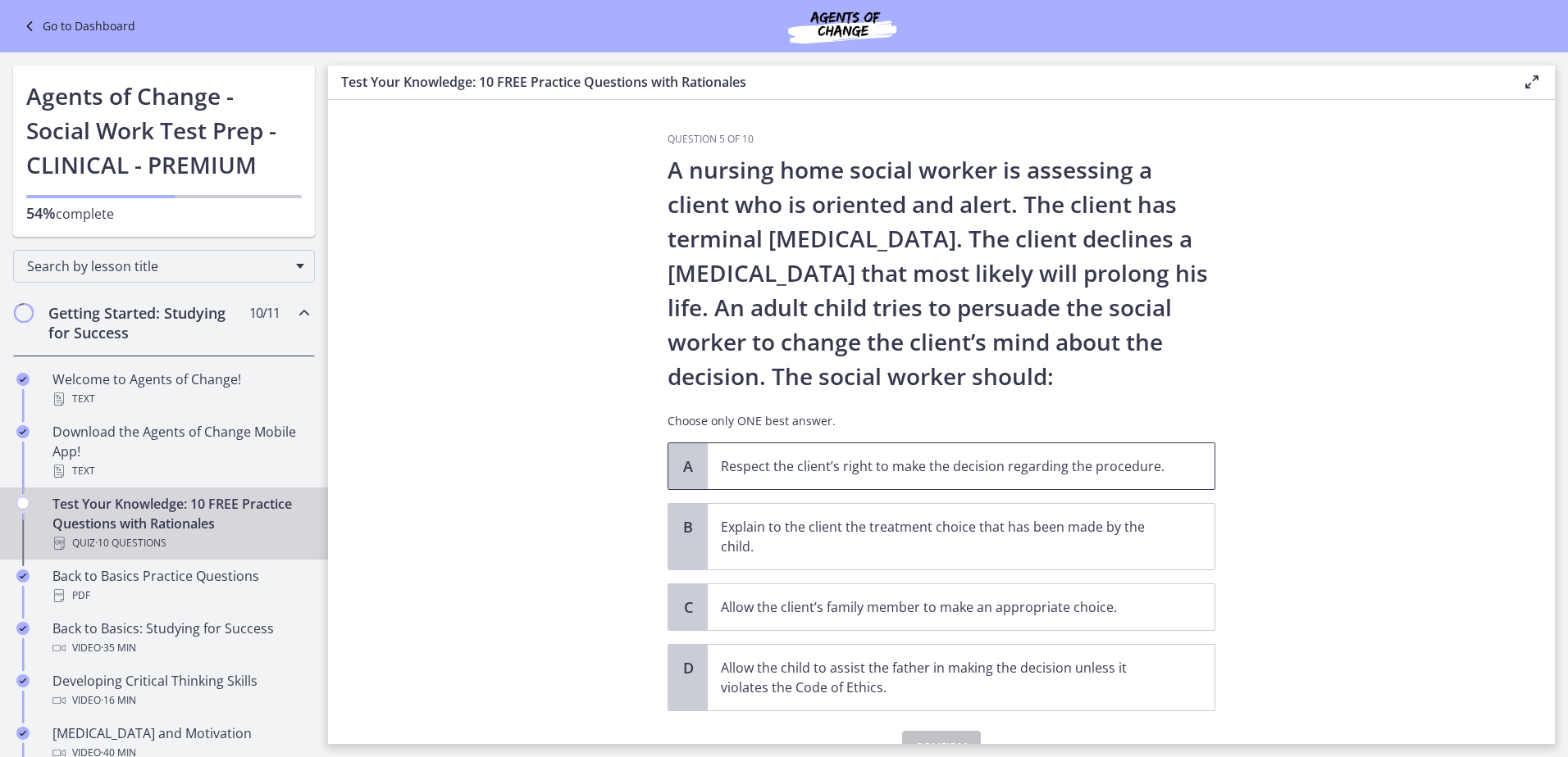
click at [836, 461] on p "Respect the client’s right to make the decision regarding the procedure." at bounding box center [945, 466] width 448 height 19
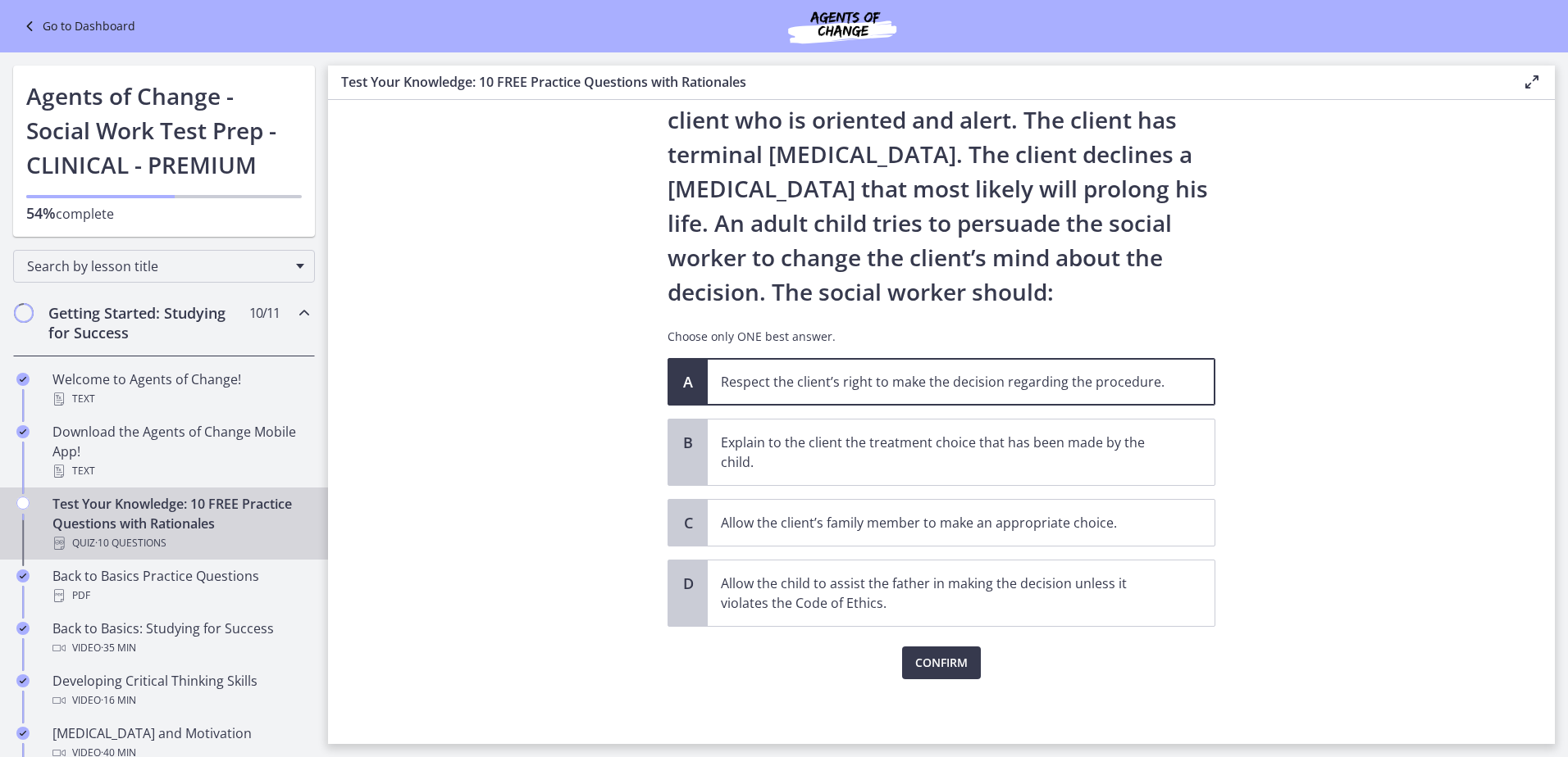
scroll to position [85, 0]
click at [944, 658] on span "Confirm" at bounding box center [941, 662] width 52 height 19
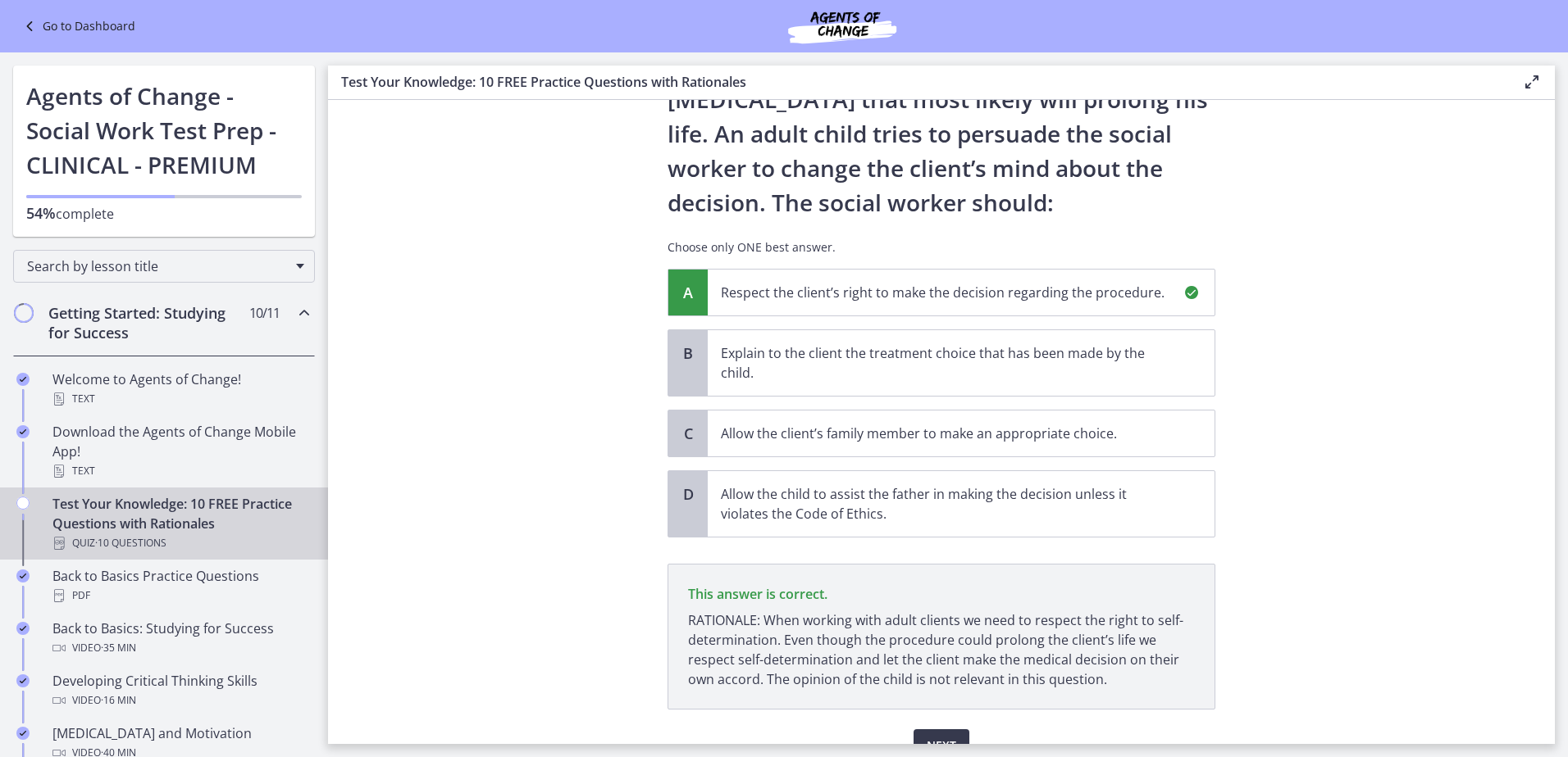
scroll to position [175, 0]
click at [947, 735] on span "Next" at bounding box center [941, 744] width 29 height 19
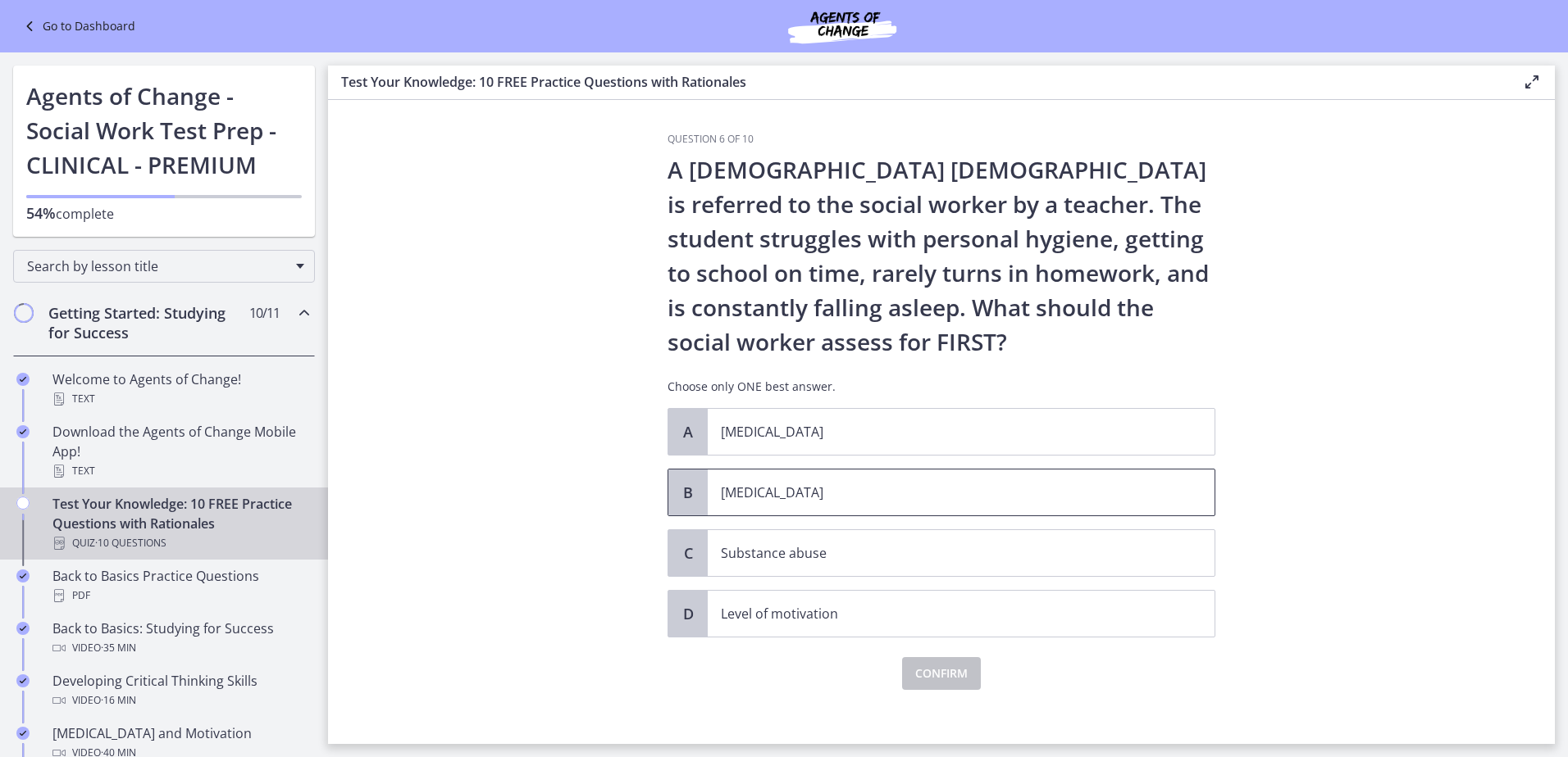
click at [815, 506] on span "[MEDICAL_DATA]" at bounding box center [961, 493] width 507 height 46
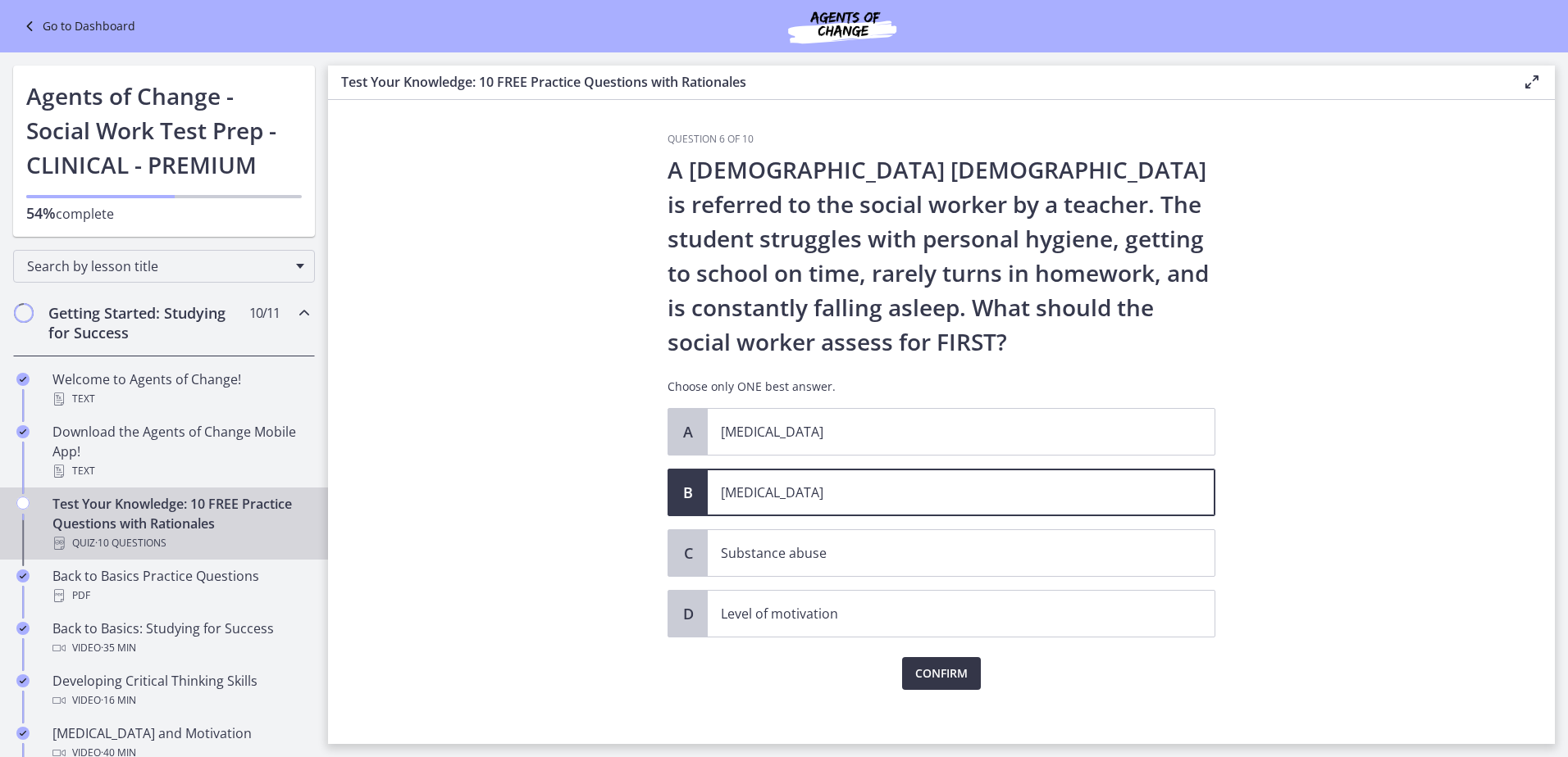
click at [953, 675] on span "Confirm" at bounding box center [941, 673] width 52 height 19
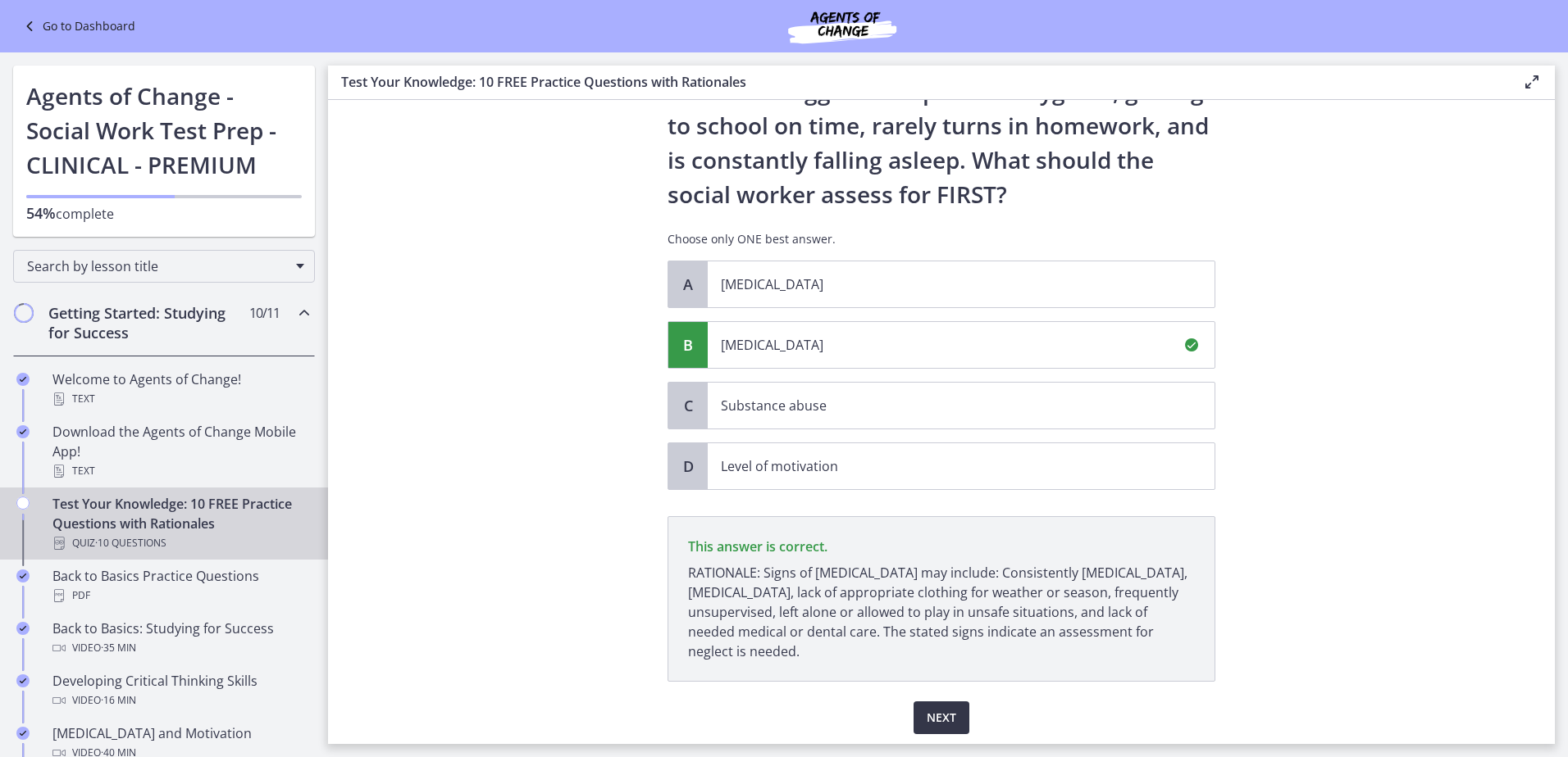
scroll to position [203, 0]
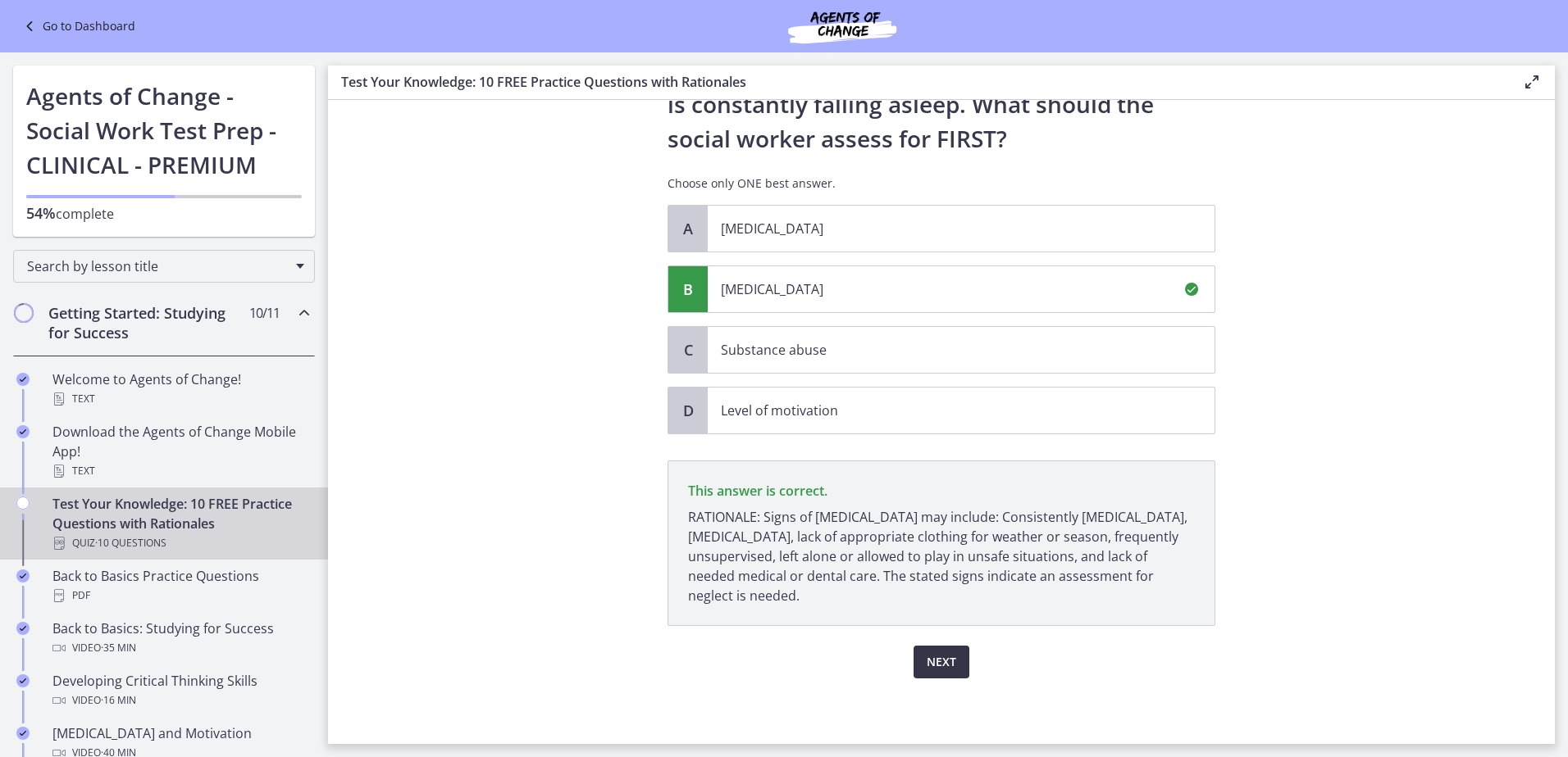
click at [939, 659] on span "Next" at bounding box center [941, 662] width 29 height 19
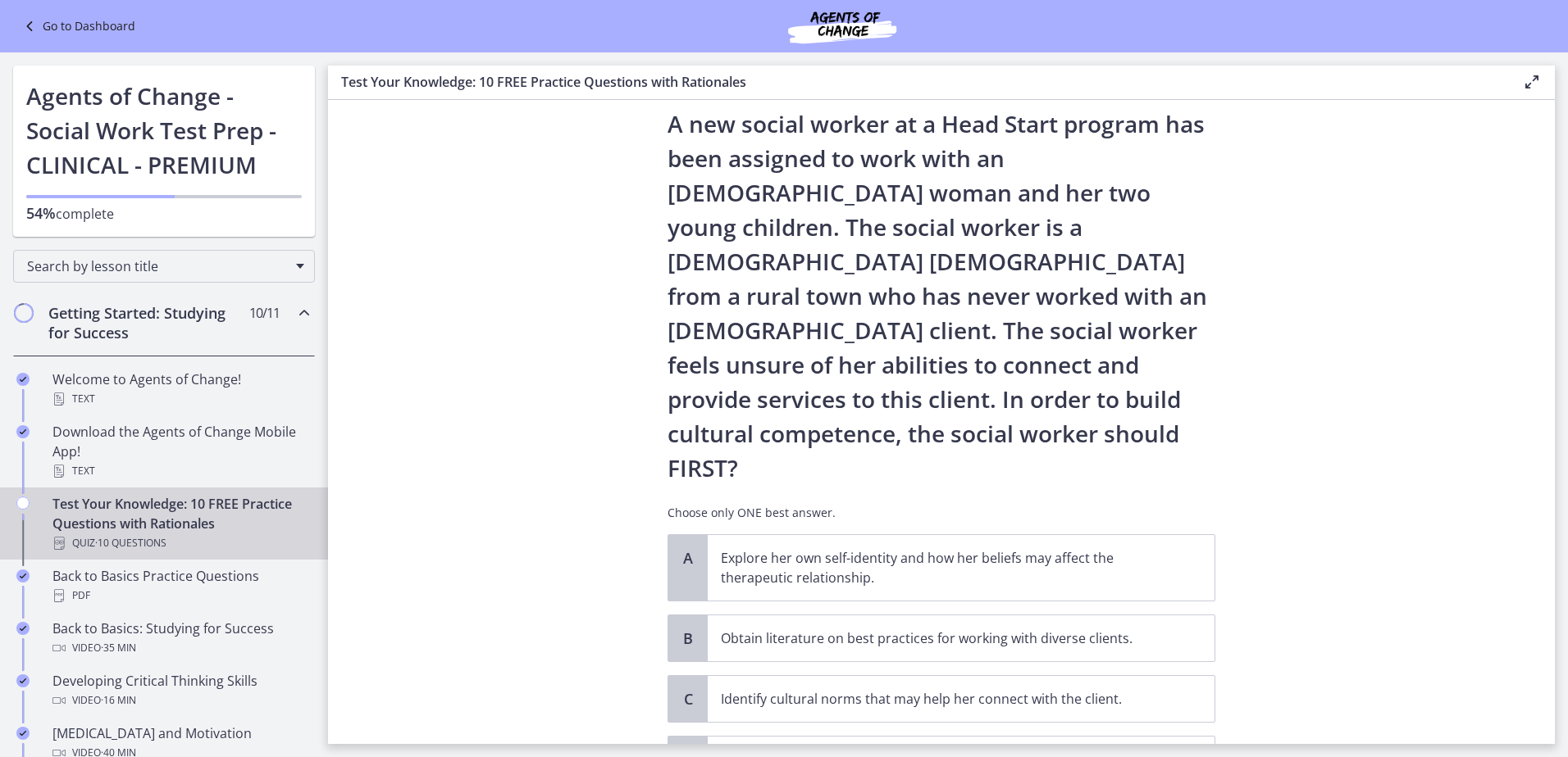
scroll to position [82, 0]
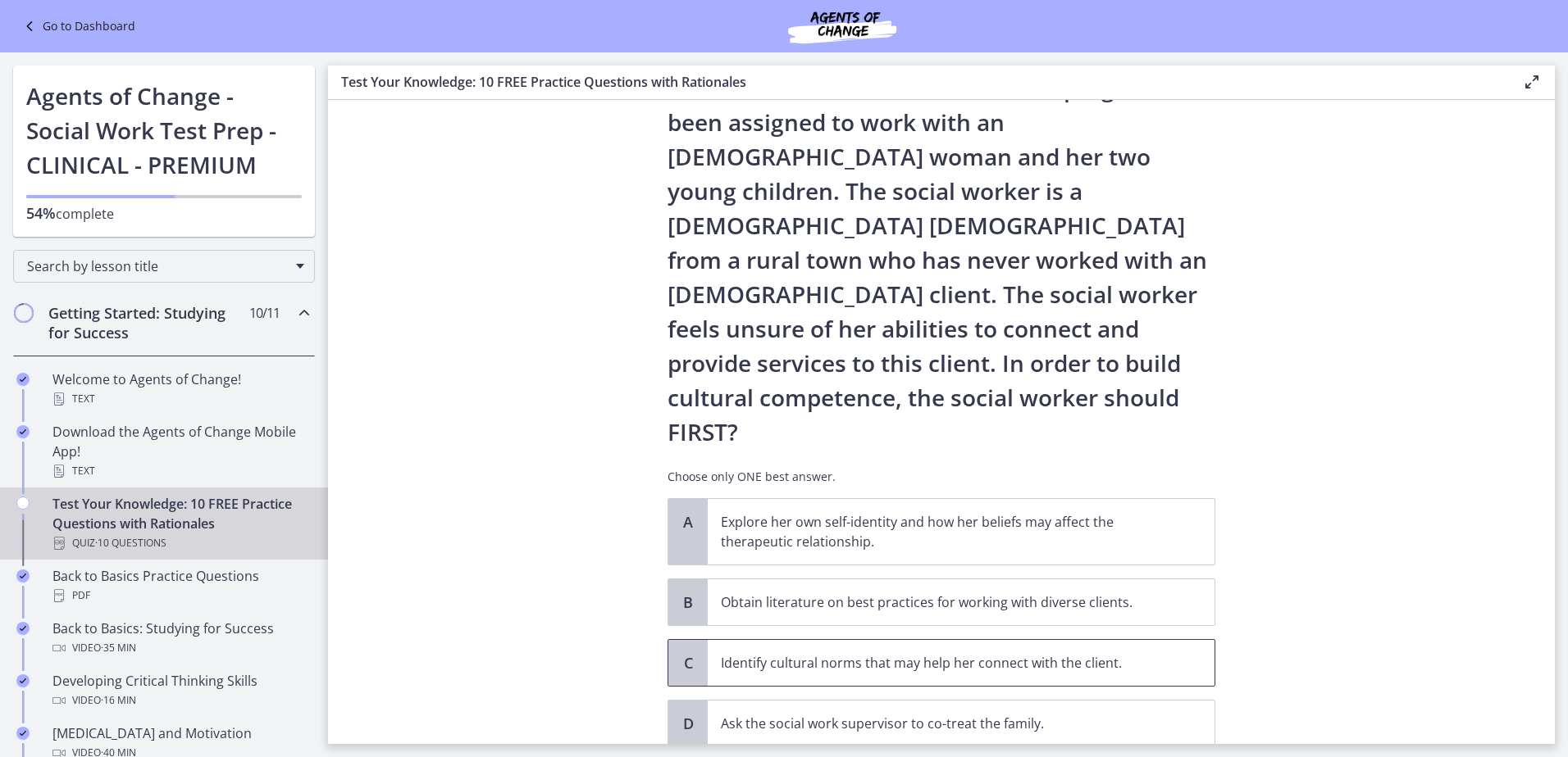
click at [834, 653] on p "Identify cultural norms that may help her connect with the client." at bounding box center [945, 663] width 448 height 19
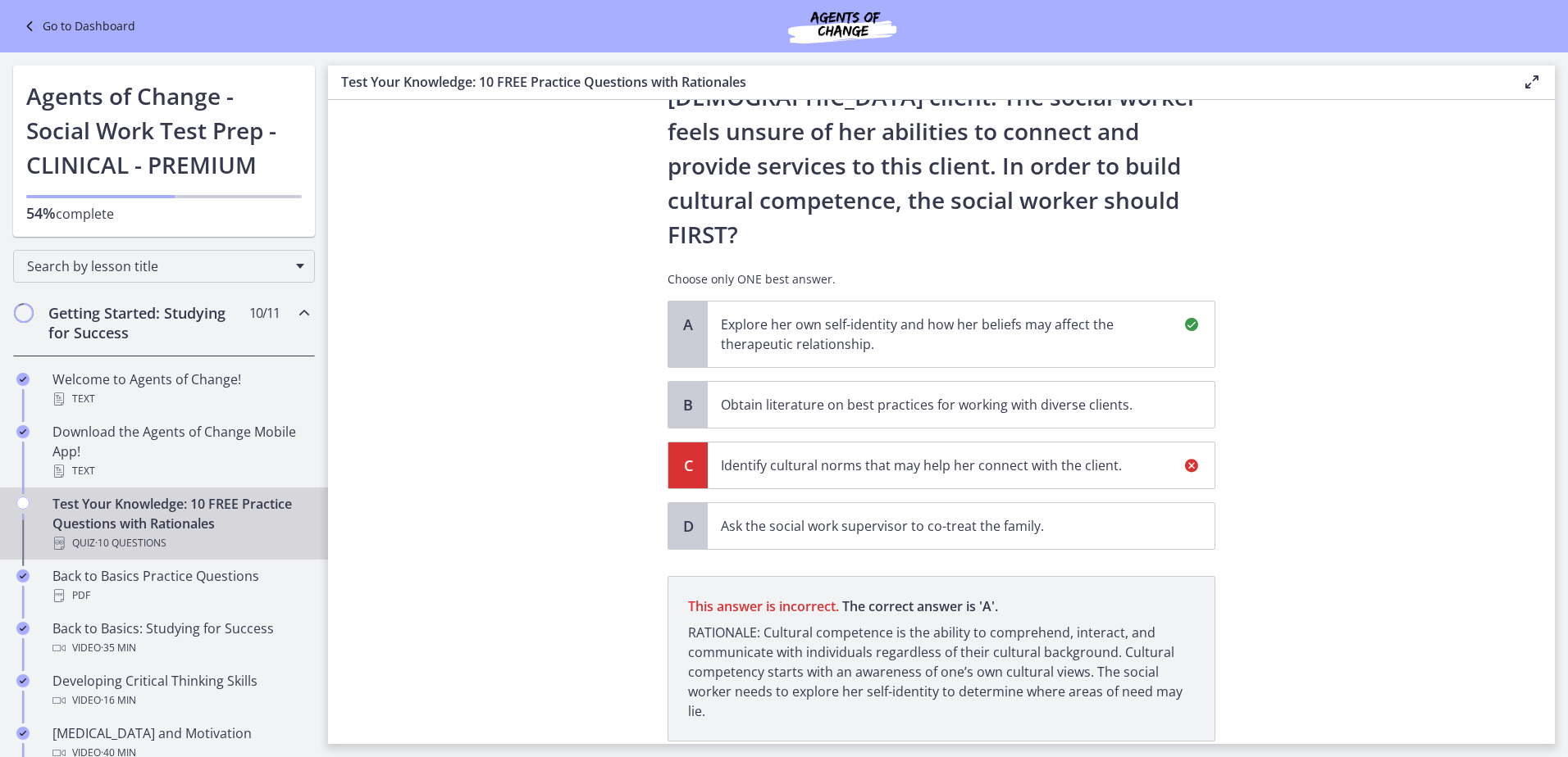
scroll to position [326, 0]
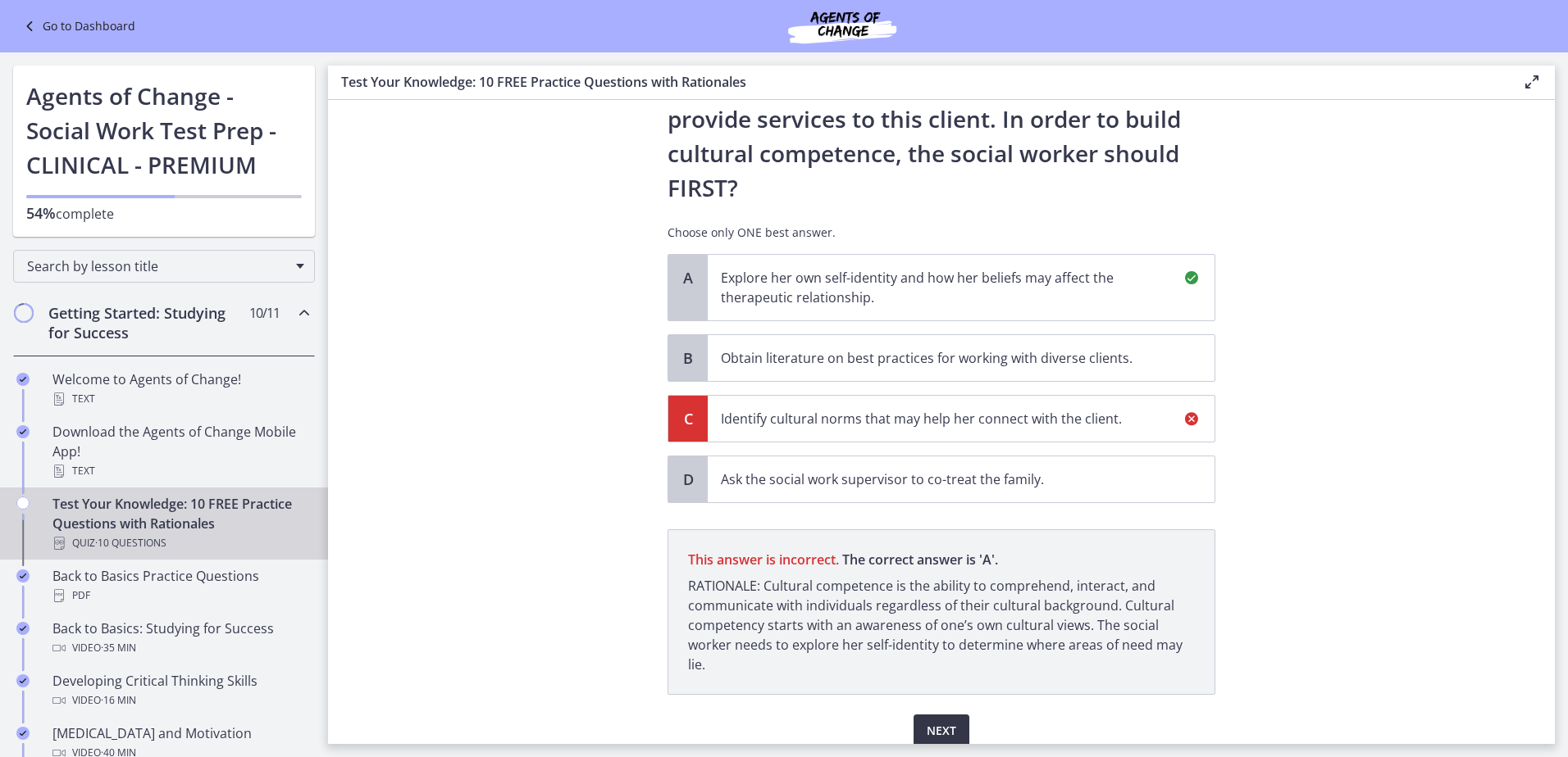
click at [953, 715] on button "Next" at bounding box center [941, 731] width 56 height 33
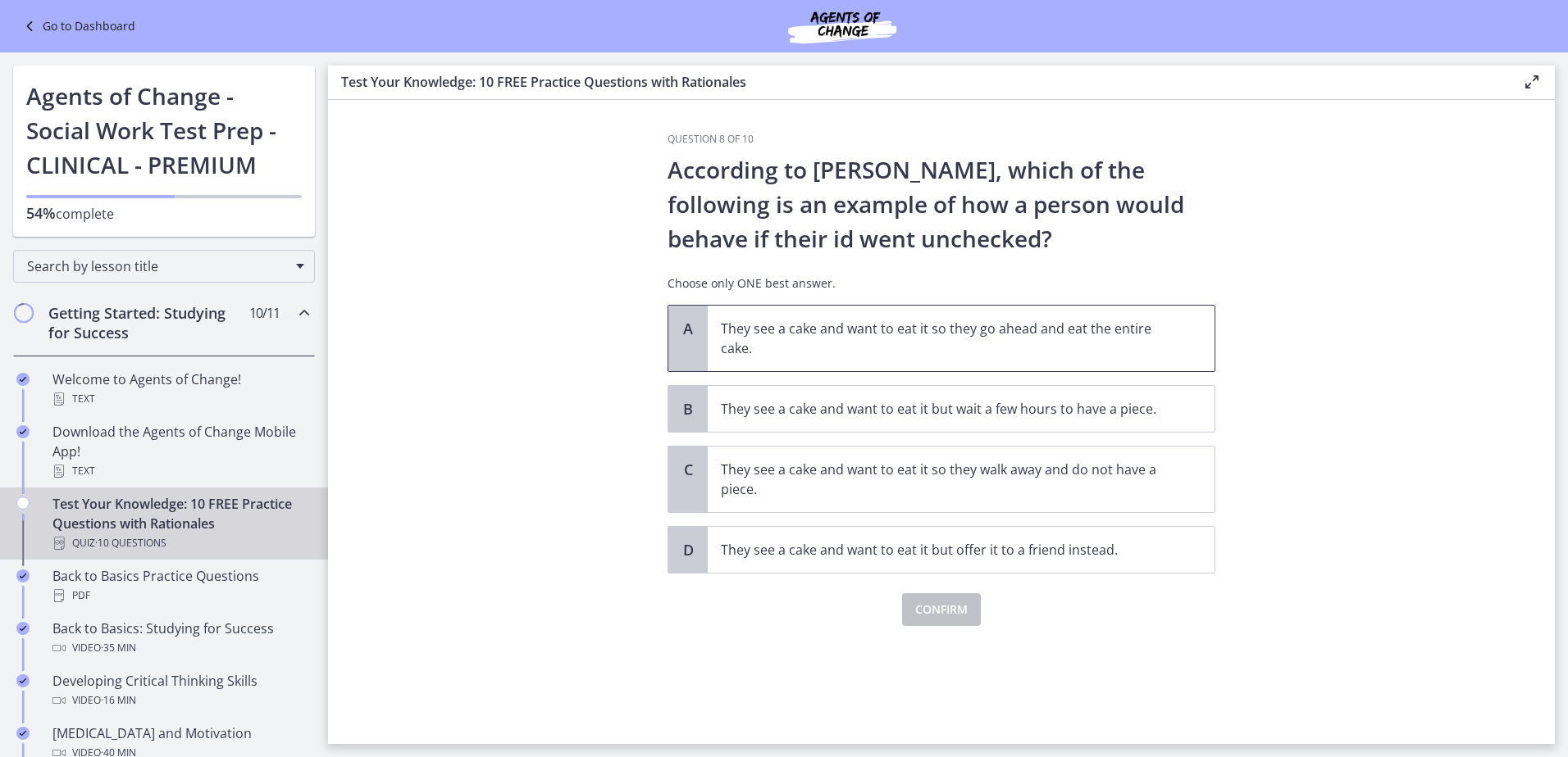
click at [896, 364] on span "They see a cake and want to eat it so they go ahead and eat the entire cake." at bounding box center [961, 339] width 507 height 66
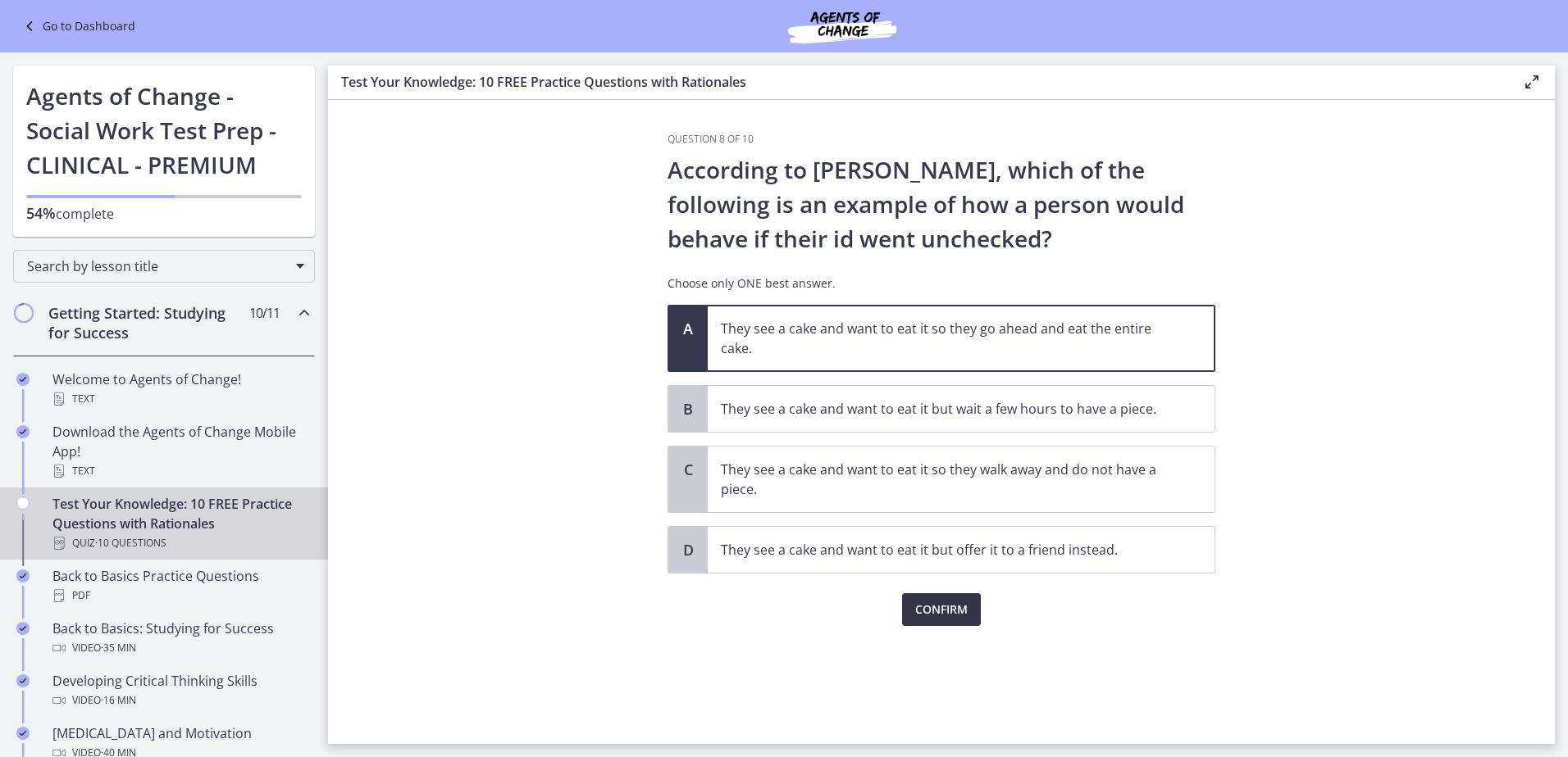
click at [924, 613] on span "Confirm" at bounding box center [941, 610] width 52 height 19
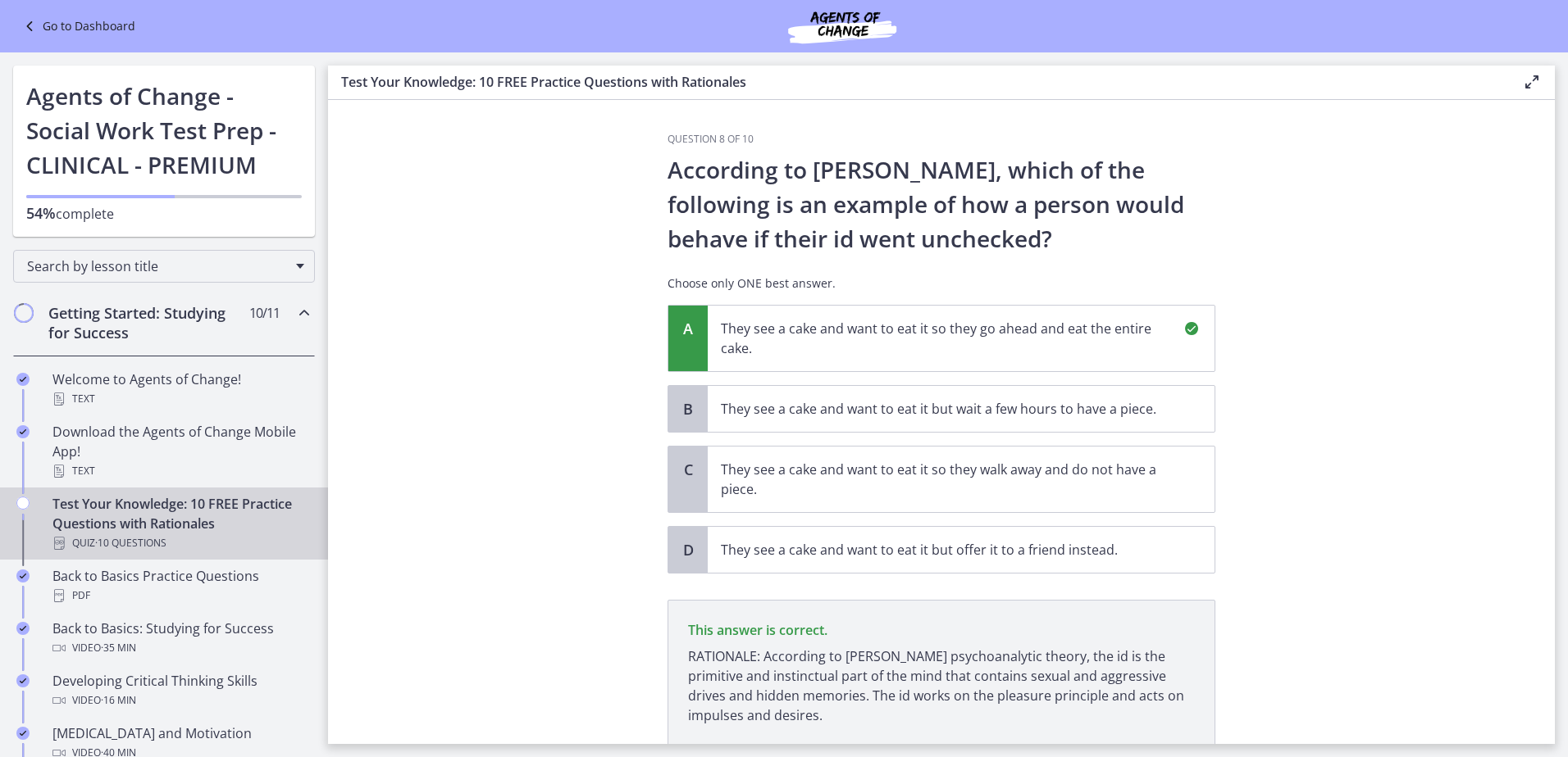
scroll to position [120, 0]
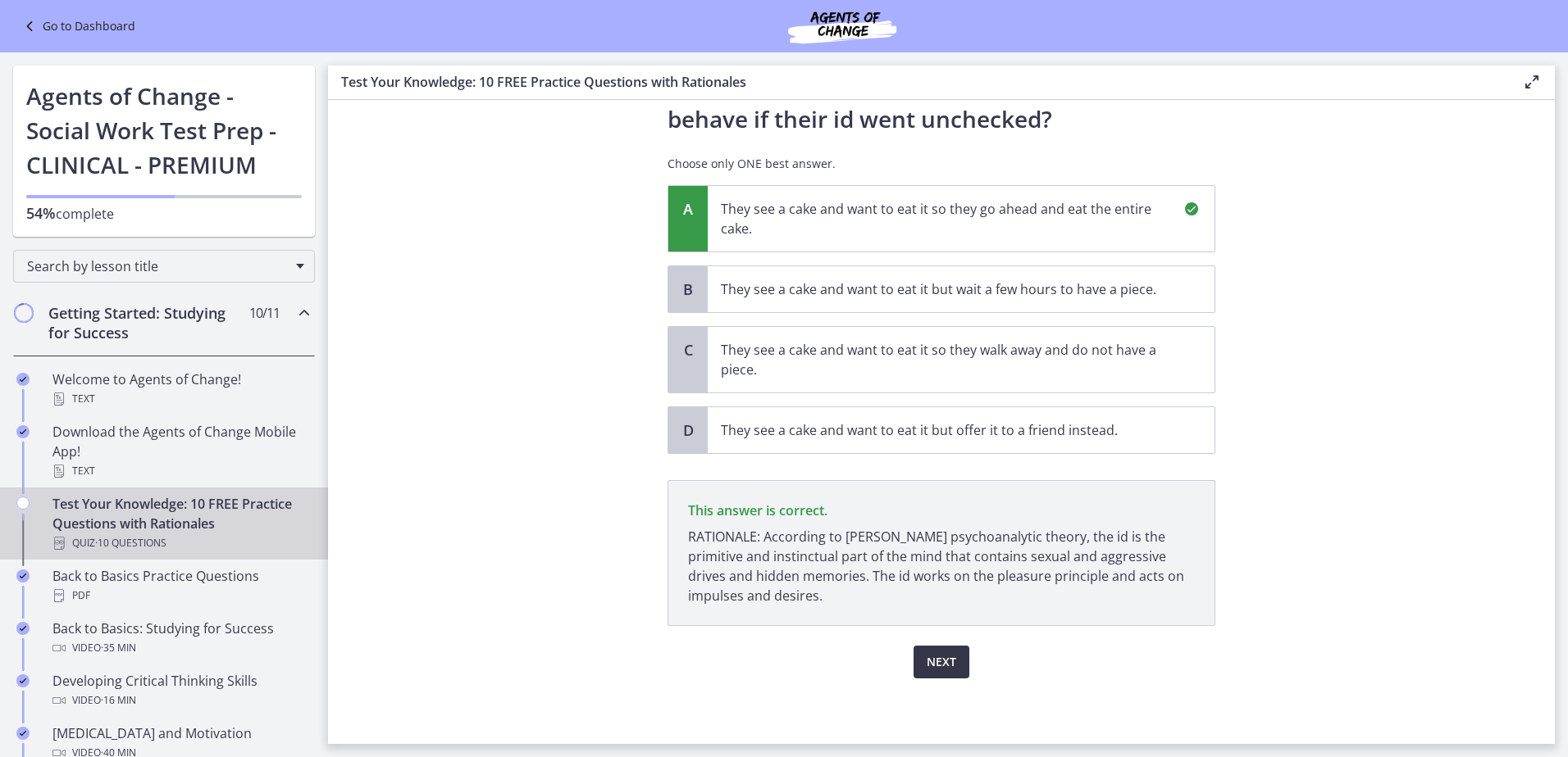
click at [939, 658] on span "Next" at bounding box center [941, 662] width 29 height 19
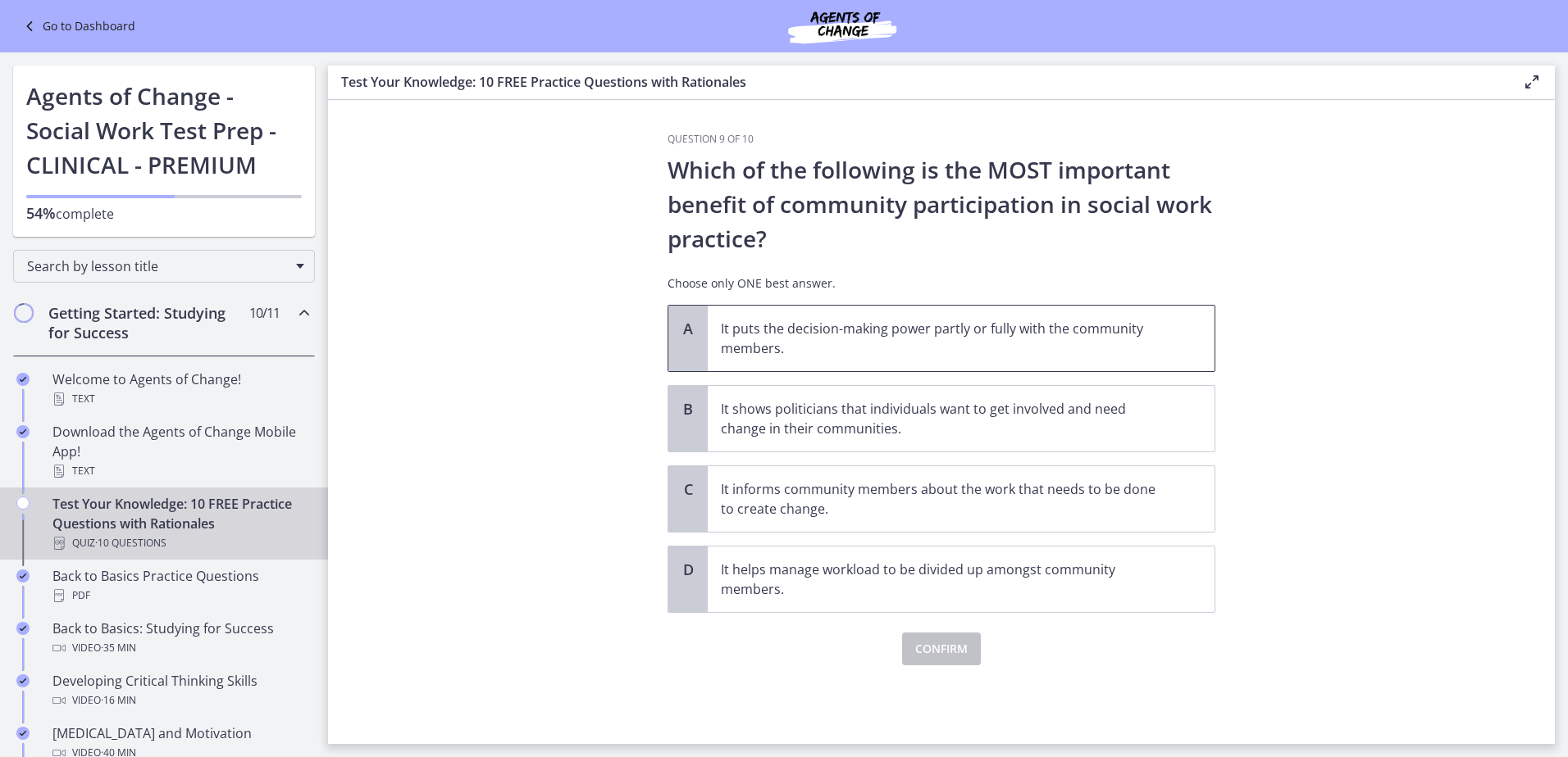
click at [910, 345] on p "It puts the decision-making power partly or fully with the community members." at bounding box center [945, 339] width 448 height 40
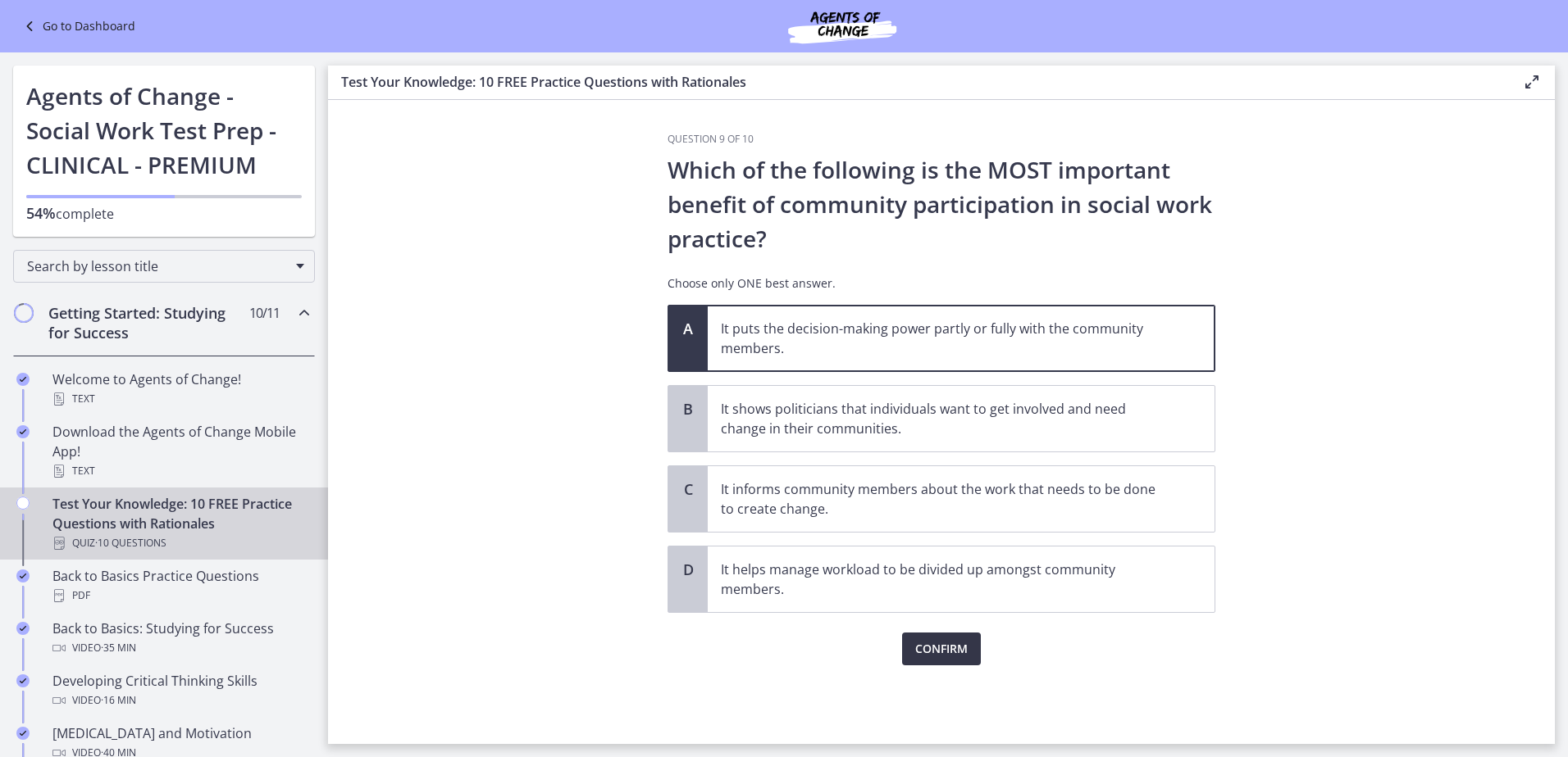
click at [947, 642] on span "Confirm" at bounding box center [941, 648] width 52 height 19
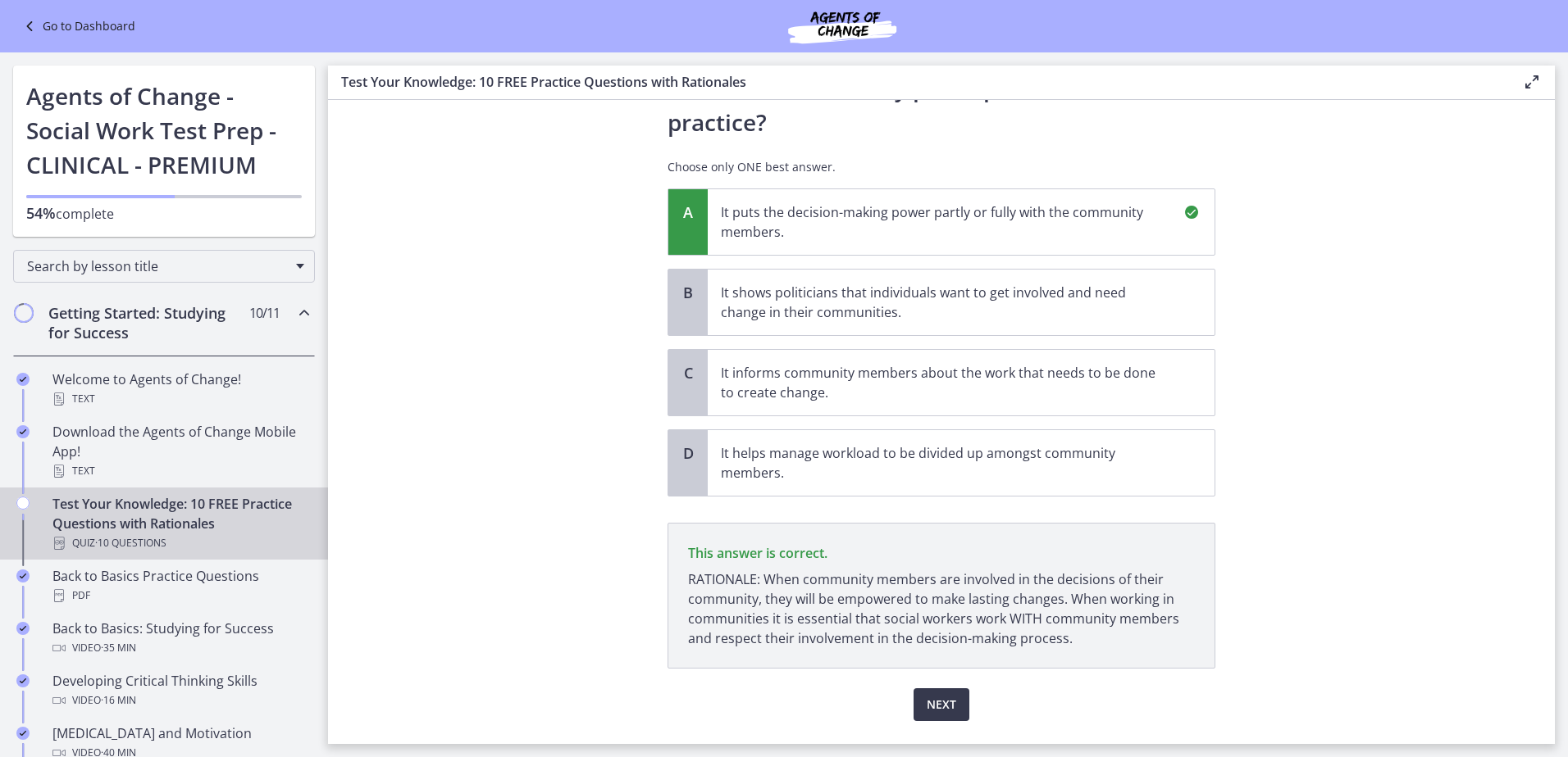
scroll to position [159, 0]
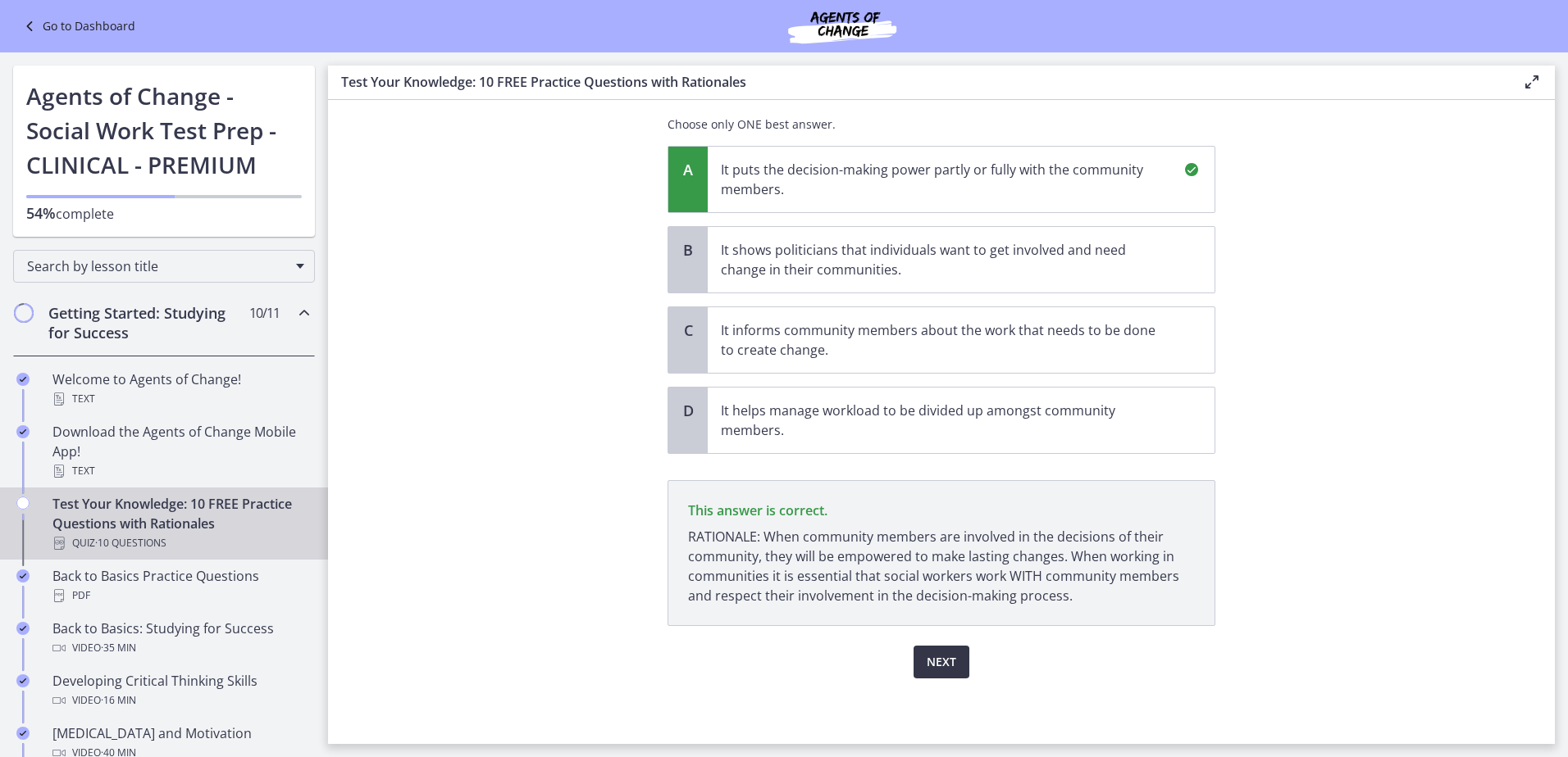
click at [955, 669] on button "Next" at bounding box center [941, 662] width 56 height 33
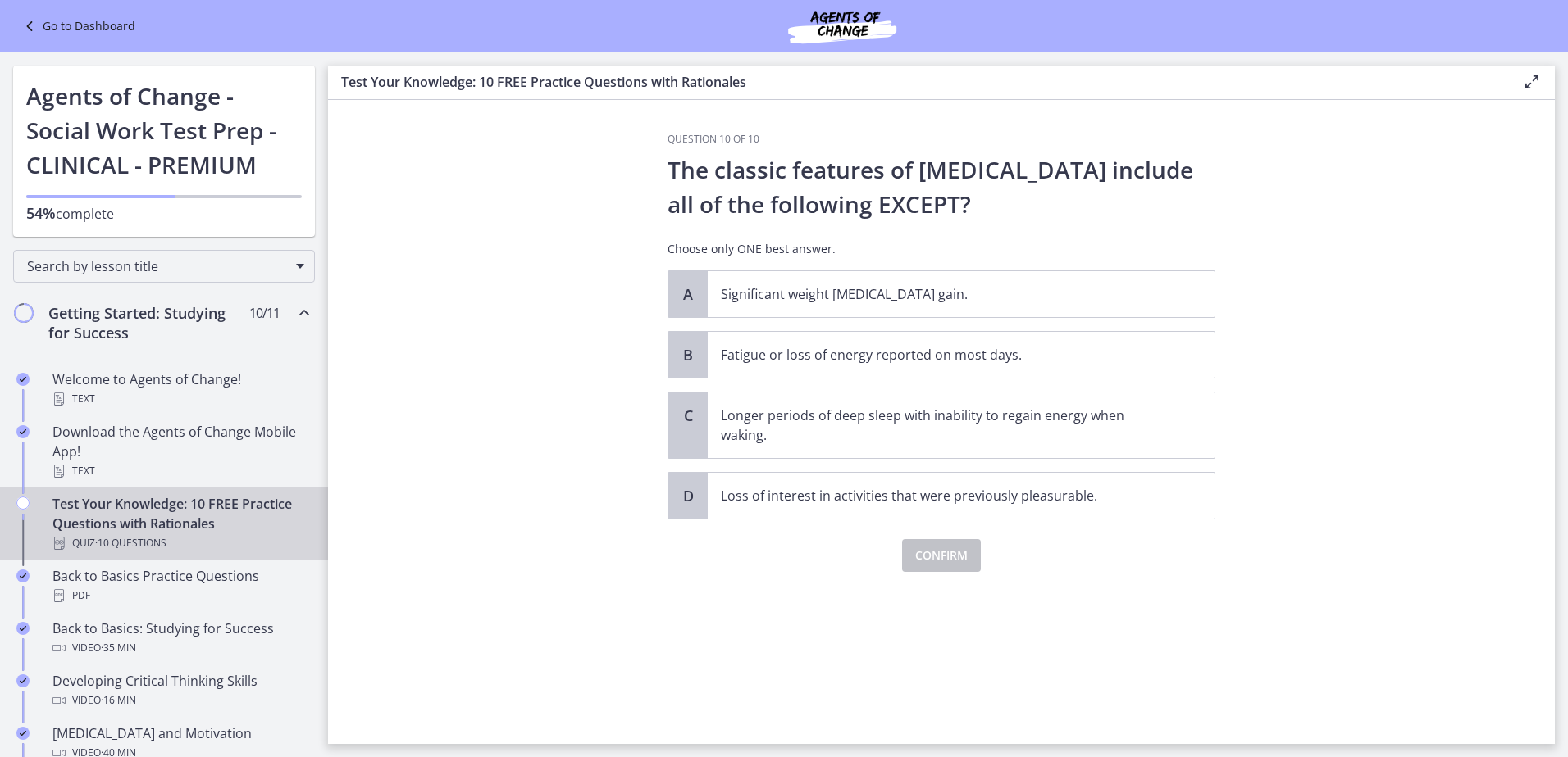
scroll to position [0, 0]
click at [824, 438] on p "Longer periods of deep sleep with inability to regain energy when waking." at bounding box center [945, 425] width 448 height 40
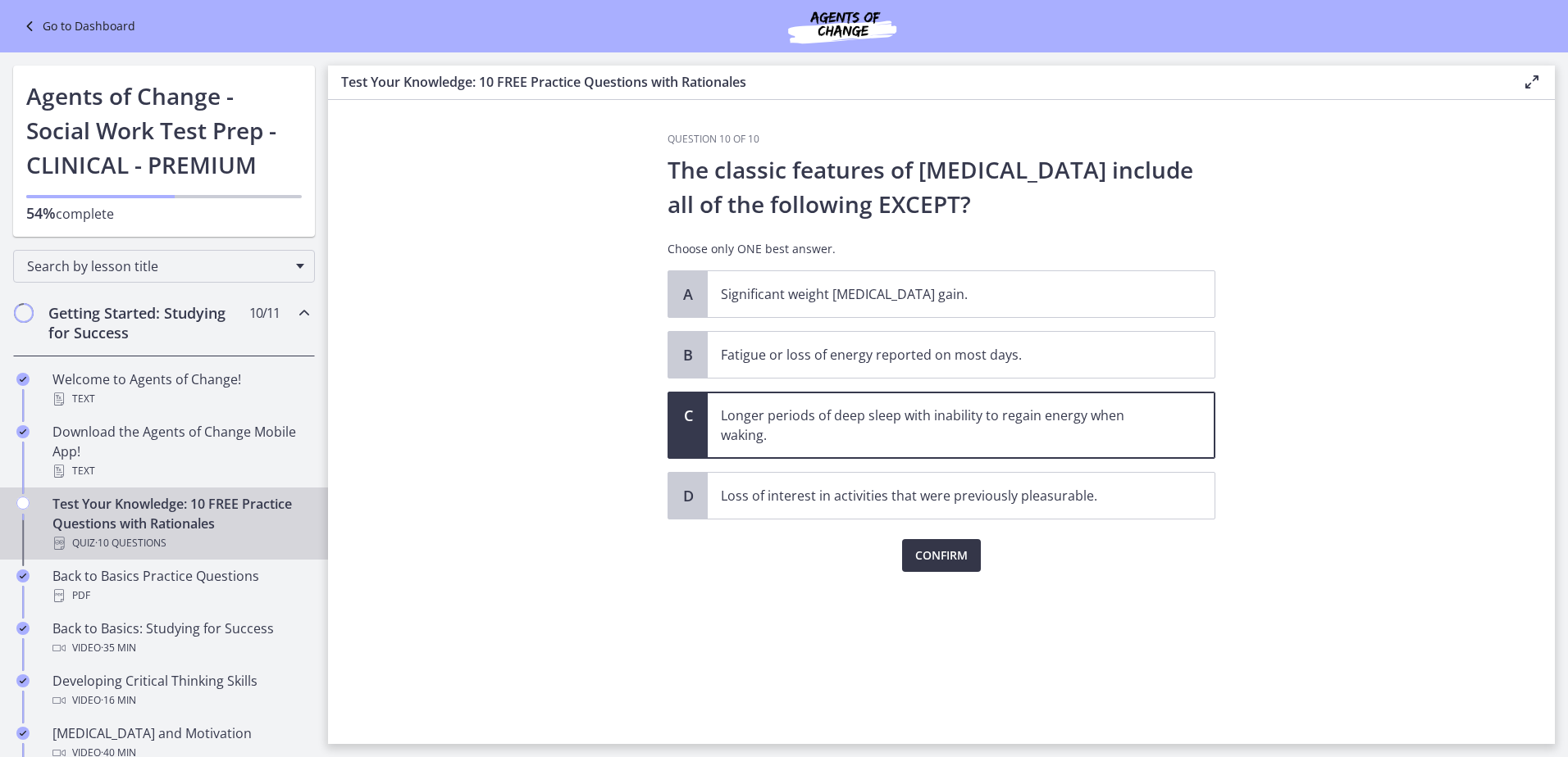
click at [943, 556] on span "Confirm" at bounding box center [941, 555] width 52 height 19
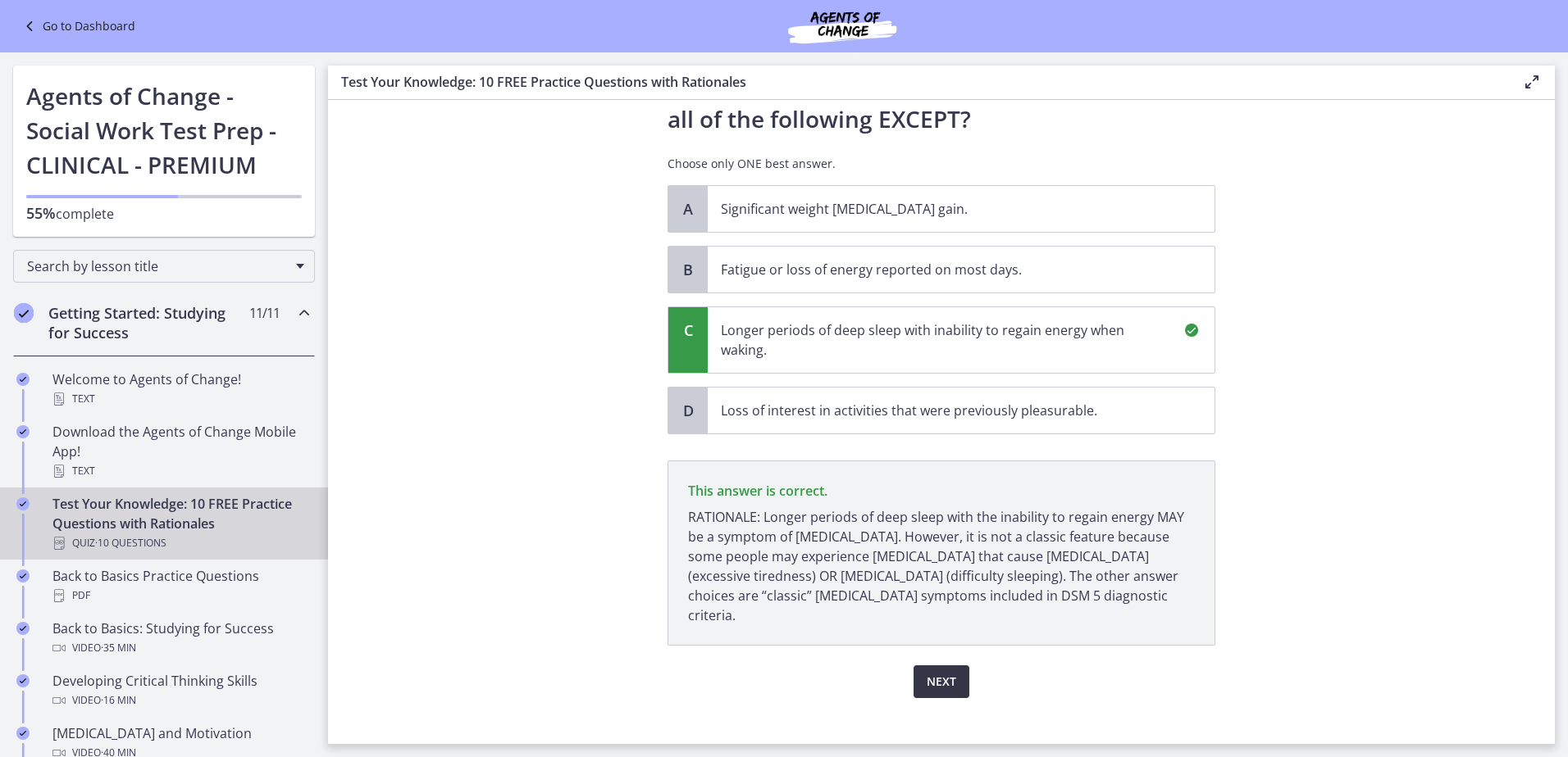
scroll to position [85, 0]
click at [927, 672] on span "Next" at bounding box center [941, 681] width 29 height 19
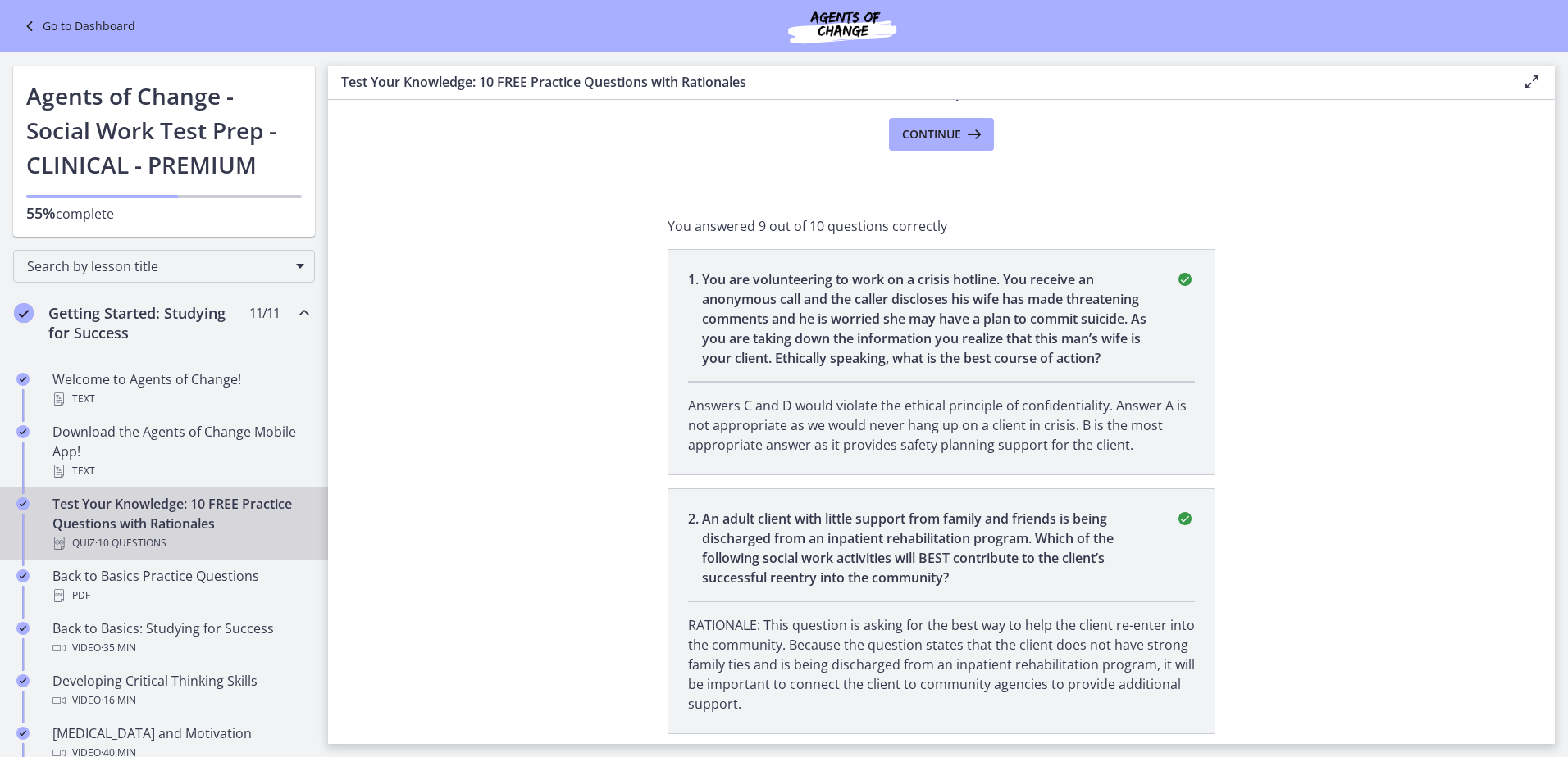
scroll to position [246, 0]
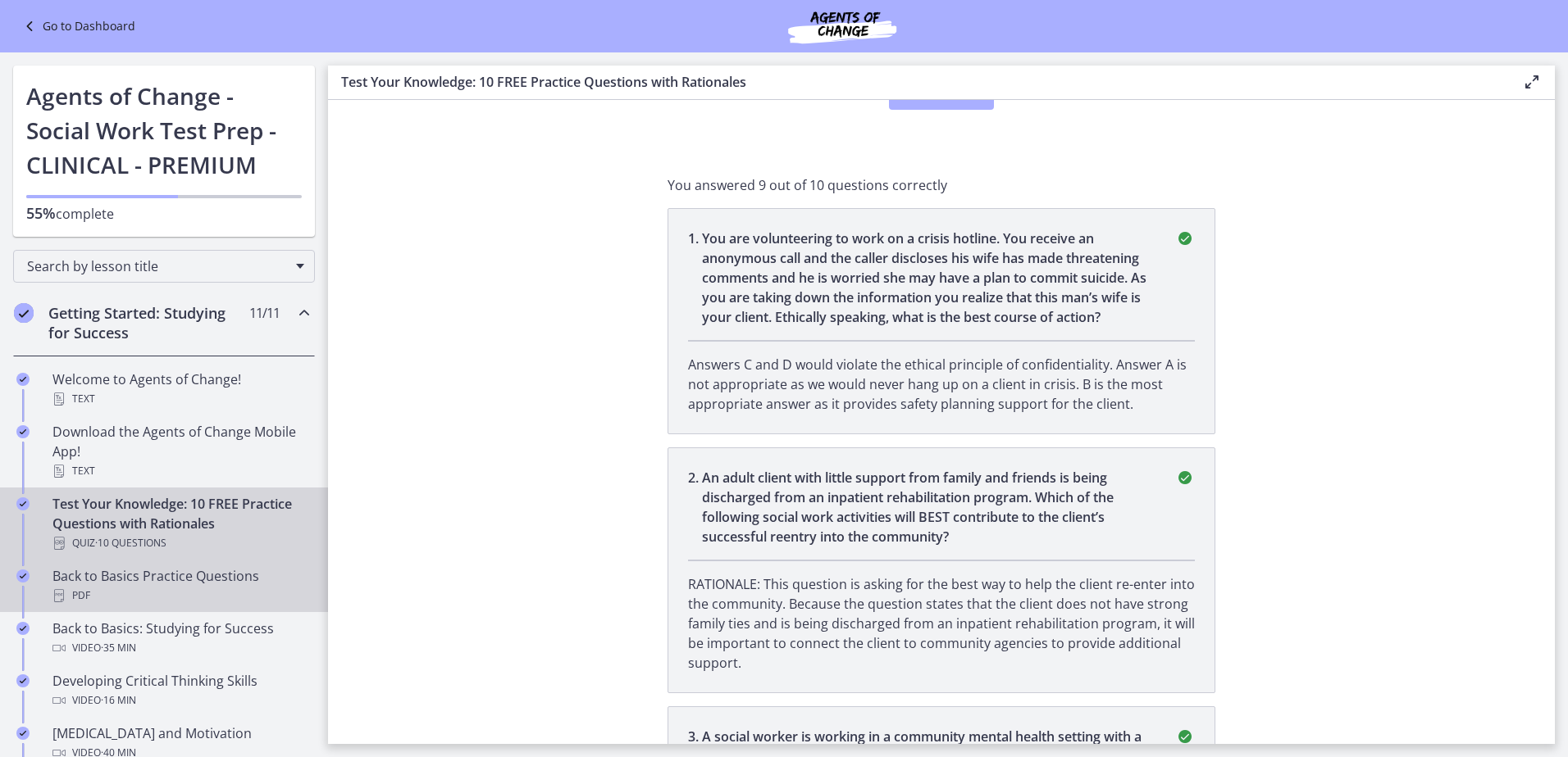
click at [211, 578] on div "Back to Basics Practice Questions PDF" at bounding box center [180, 586] width 256 height 40
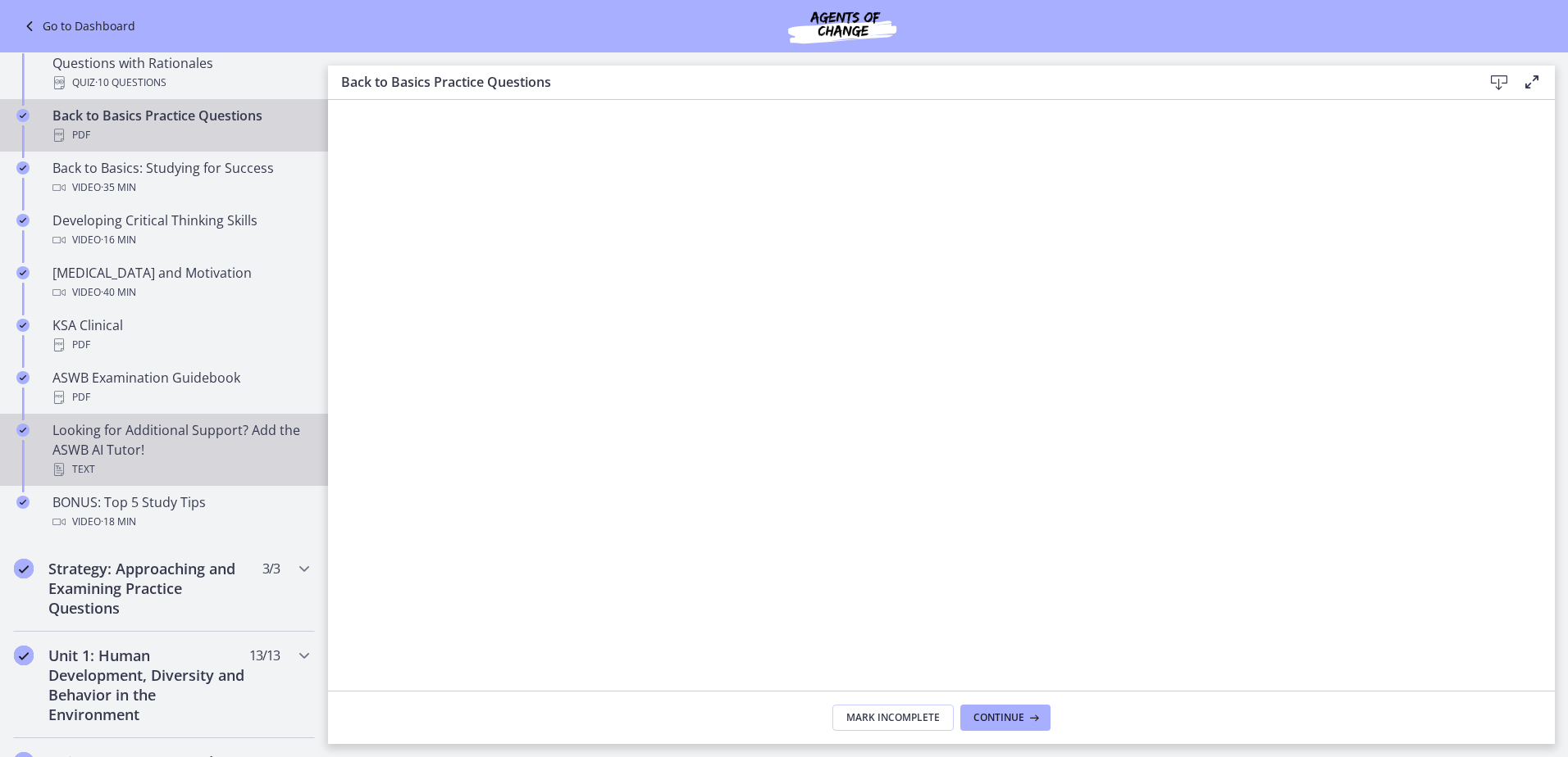
scroll to position [573, 0]
